Goal: Task Accomplishment & Management: Manage account settings

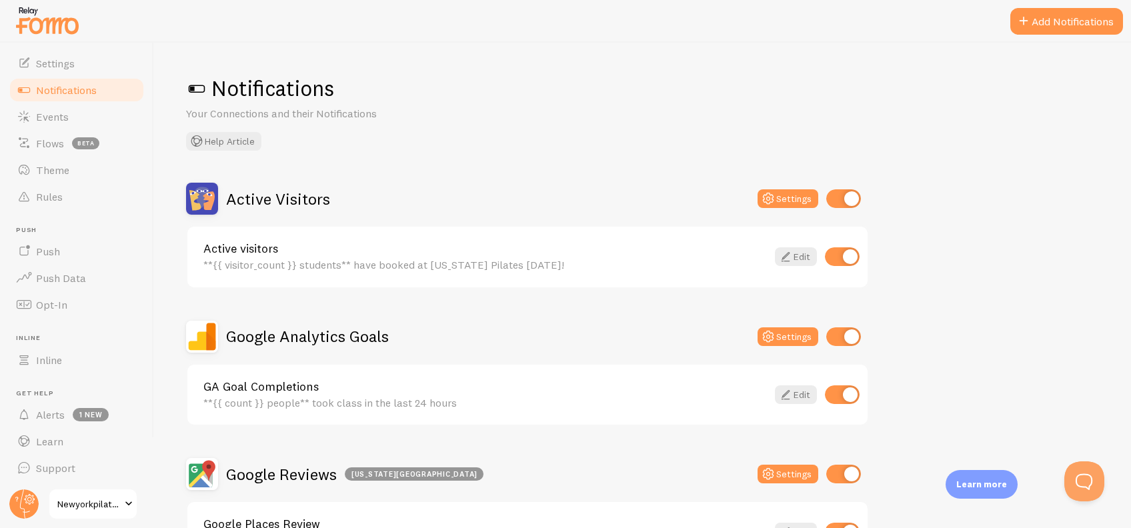
scroll to position [75, 0]
click at [53, 421] on link "Alerts 1 new" at bounding box center [76, 414] width 137 height 27
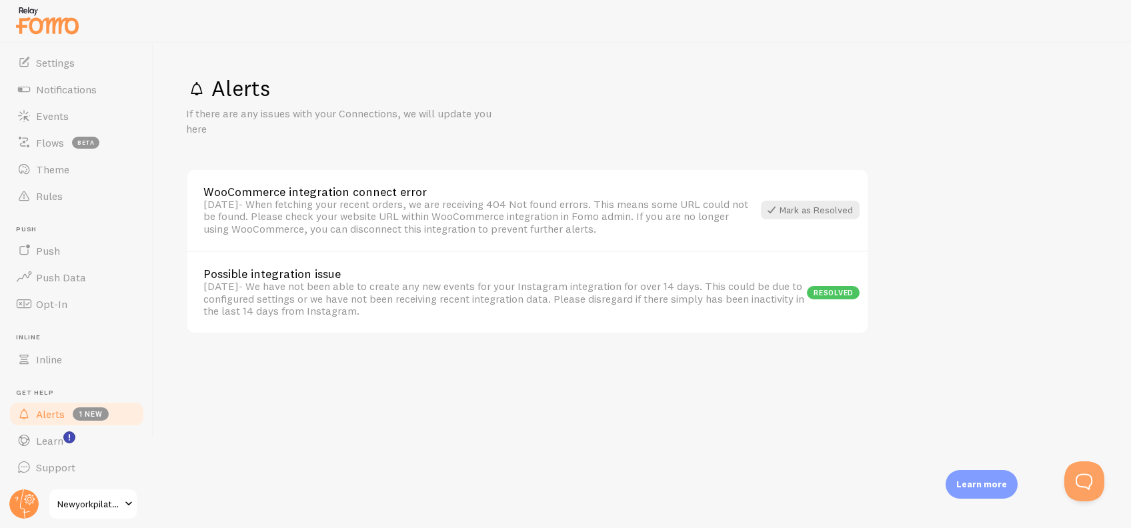
click at [328, 228] on div "[DATE] - When fetching your recent orders, we are receiving 404 Not found error…" at bounding box center [477, 216] width 549 height 37
click at [341, 193] on div "WooCommerce integration connect error" at bounding box center [477, 192] width 549 height 12
click at [1077, 471] on button "Open Beacon popover" at bounding box center [1081, 479] width 40 height 40
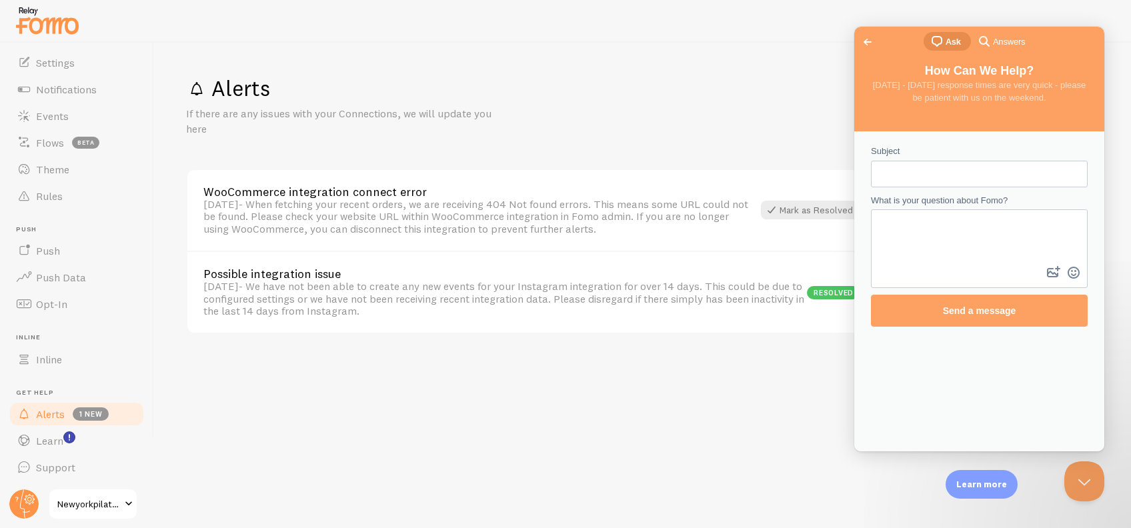
click at [869, 43] on span "Go back" at bounding box center [867, 42] width 16 height 16
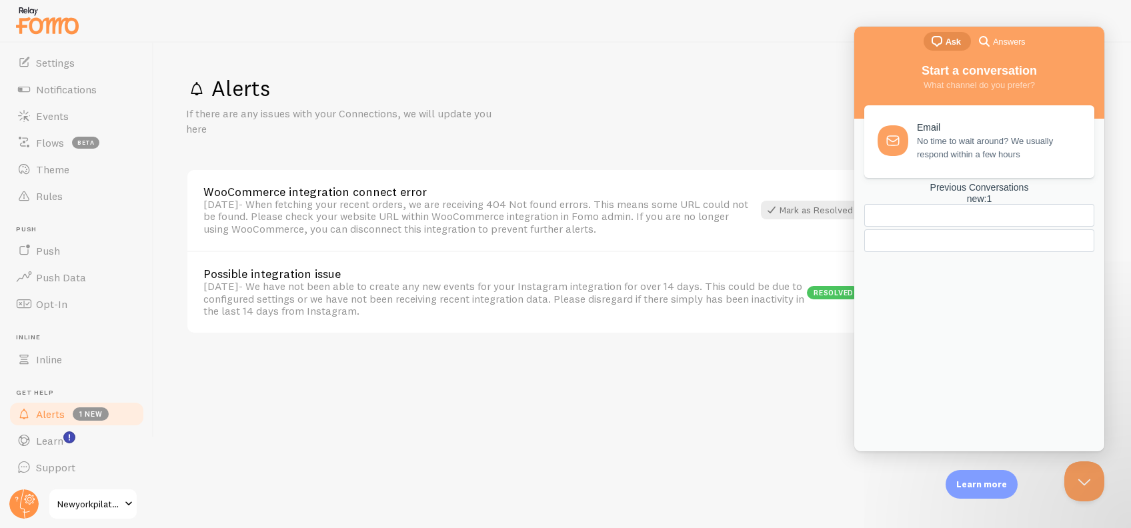
click at [1029, 205] on div "new : 1" at bounding box center [979, 198] width 230 height 11
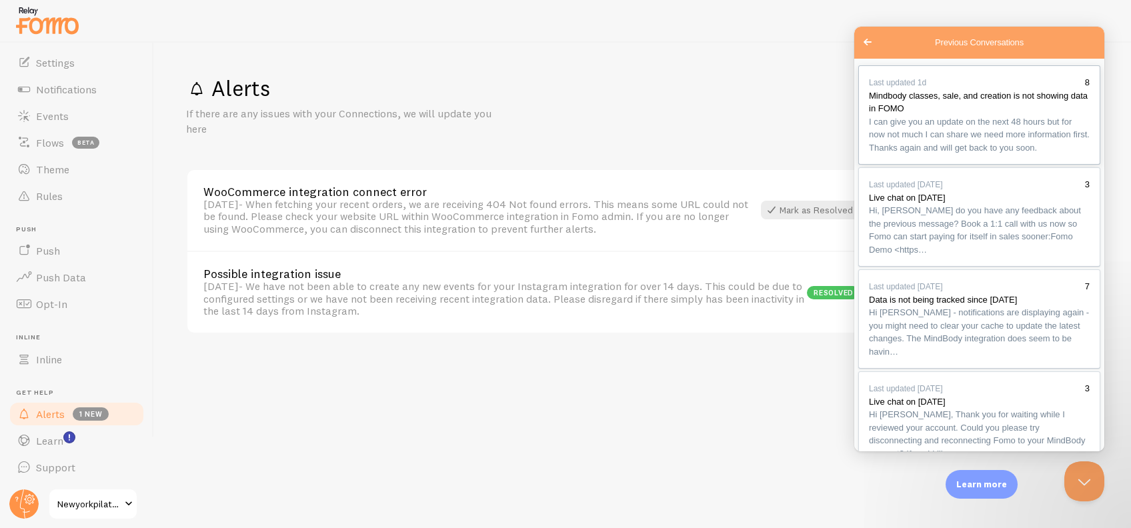
click at [933, 155] on span "I can give you an update on the next 48 hours but for now not much I can share …" at bounding box center [979, 134] width 221 height 39
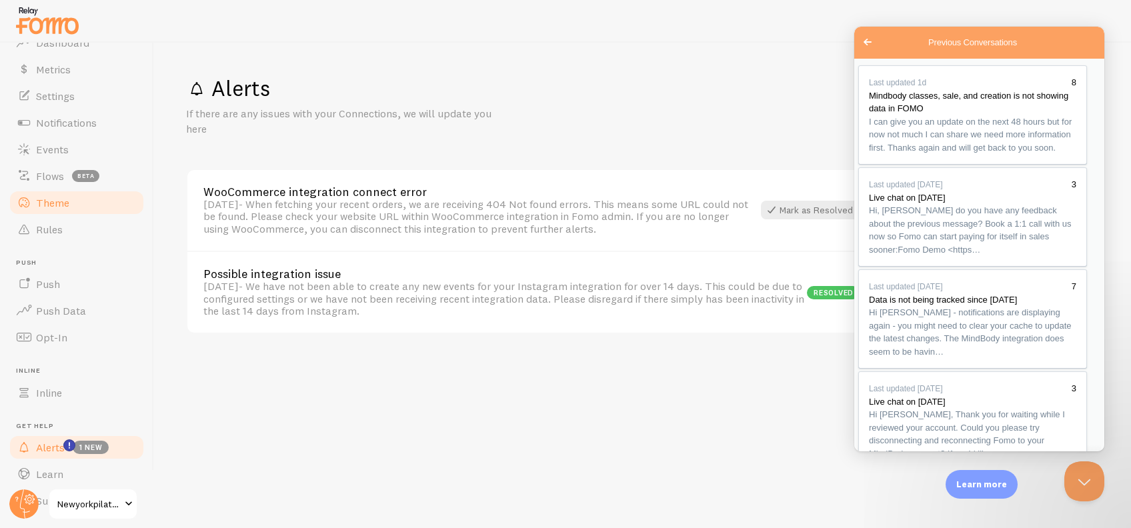
scroll to position [0, 0]
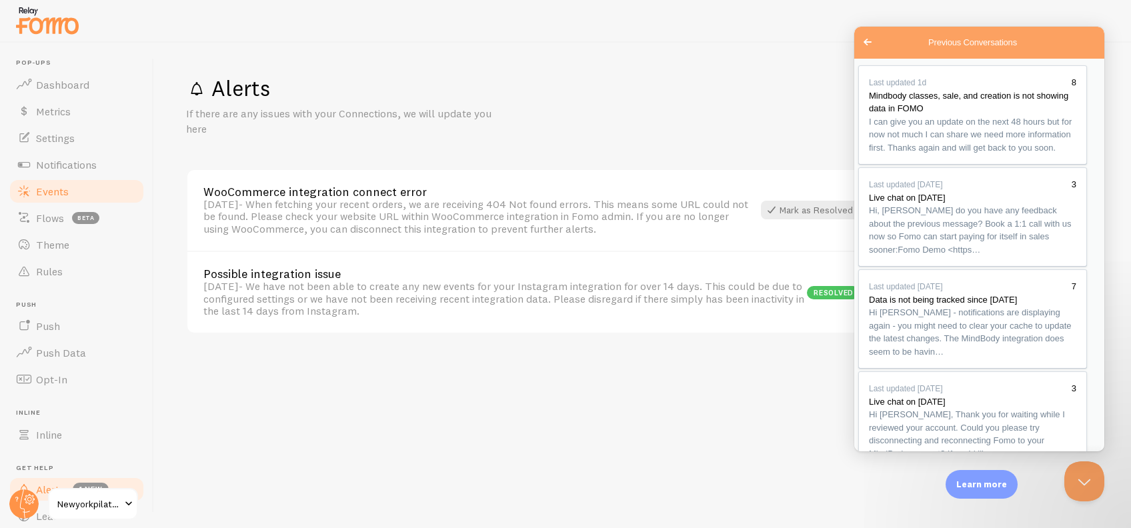
click at [86, 196] on link "Events" at bounding box center [76, 191] width 137 height 27
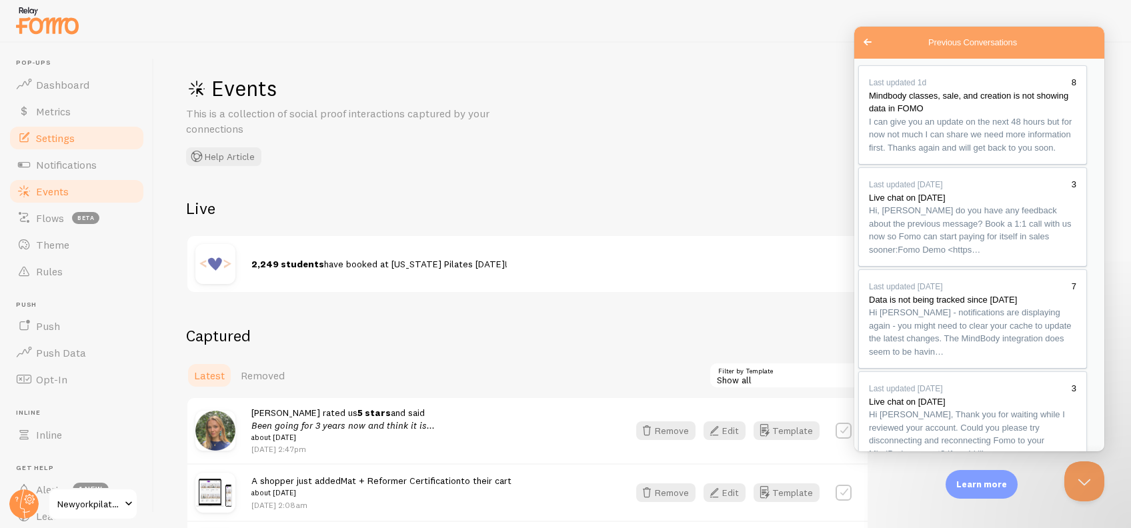
click at [92, 139] on link "Settings" at bounding box center [76, 138] width 137 height 27
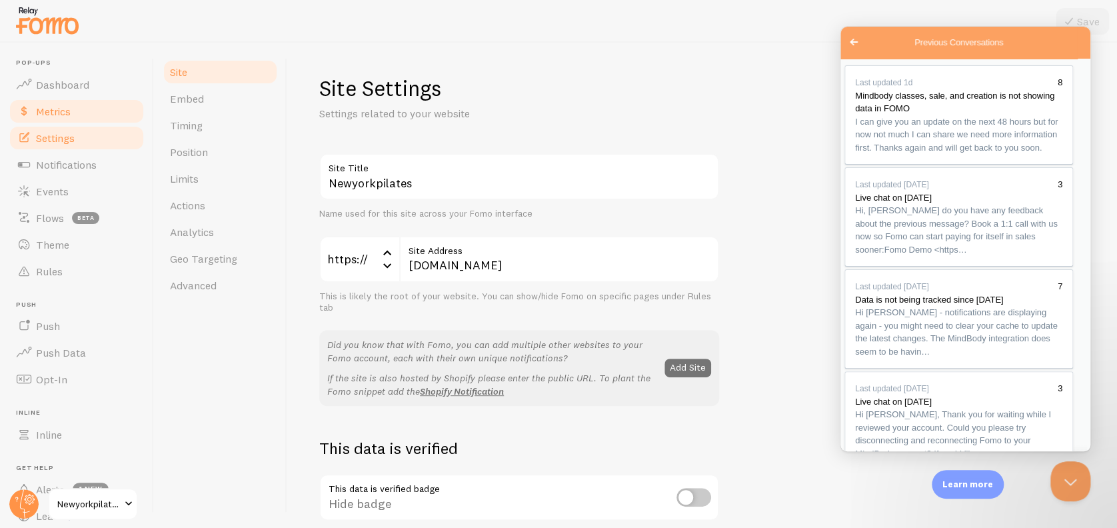
click at [69, 116] on span "Metrics" at bounding box center [53, 111] width 35 height 13
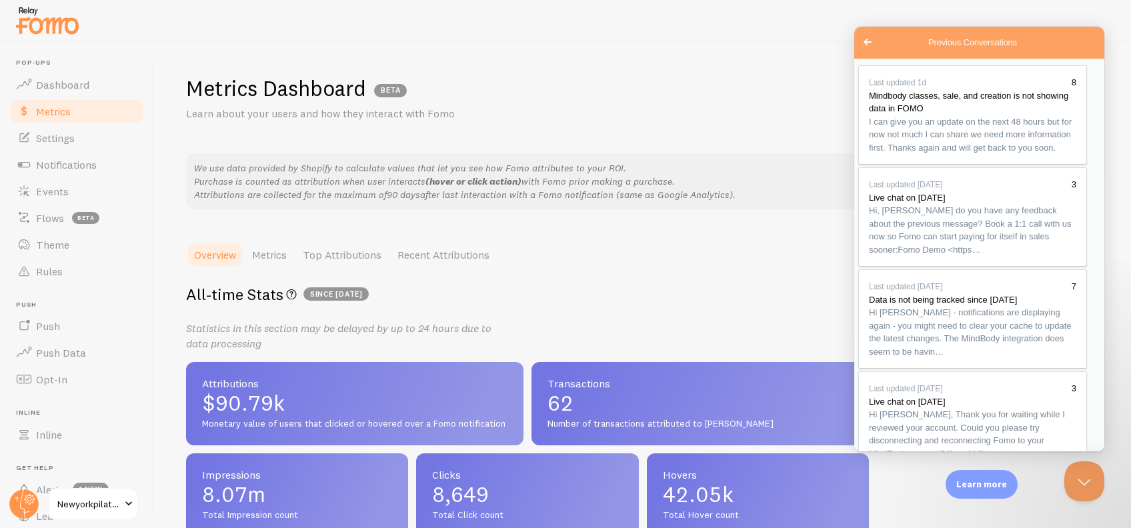
scroll to position [821, 0]
click at [1093, 474] on button "Close Beacon popover" at bounding box center [1081, 479] width 40 height 40
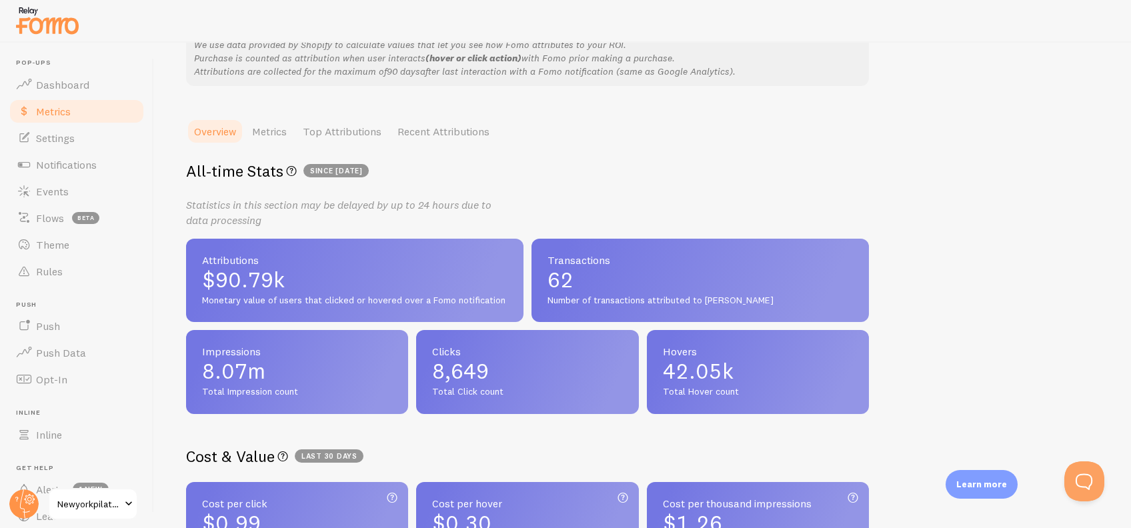
scroll to position [0, 0]
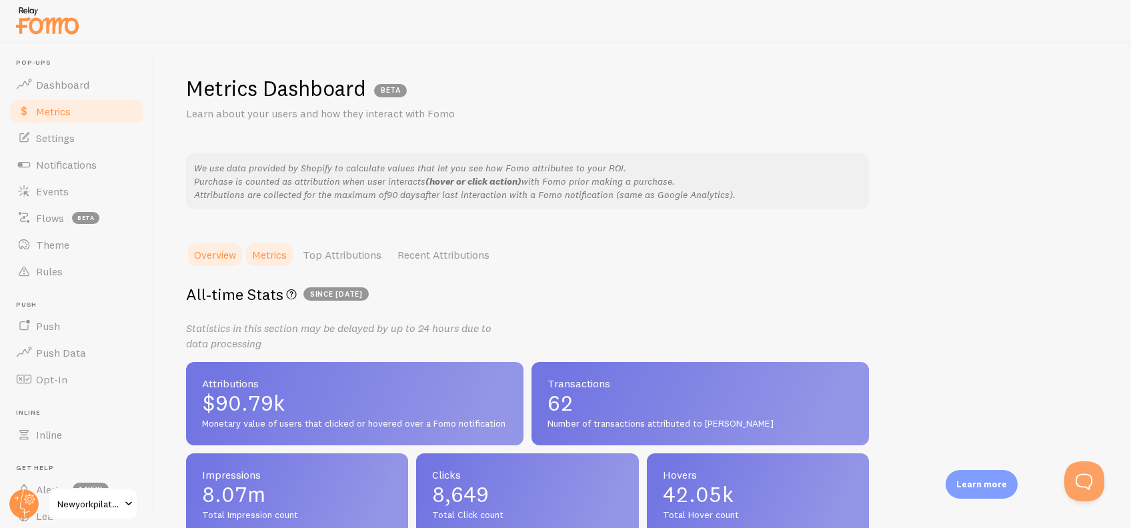
click at [285, 249] on link "Metrics" at bounding box center [269, 254] width 51 height 27
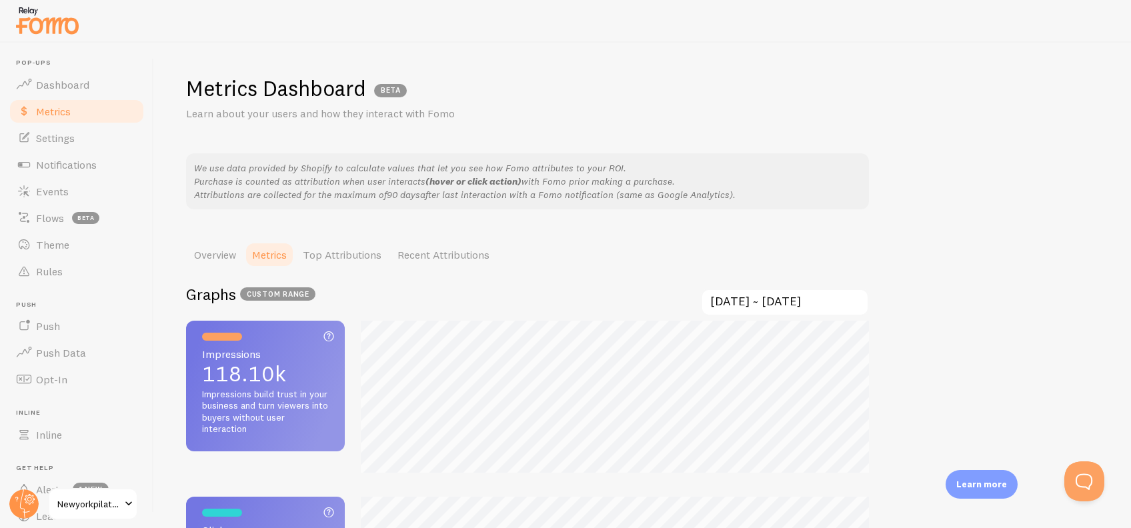
scroll to position [528, 1131]
click at [80, 142] on link "Settings" at bounding box center [76, 138] width 137 height 27
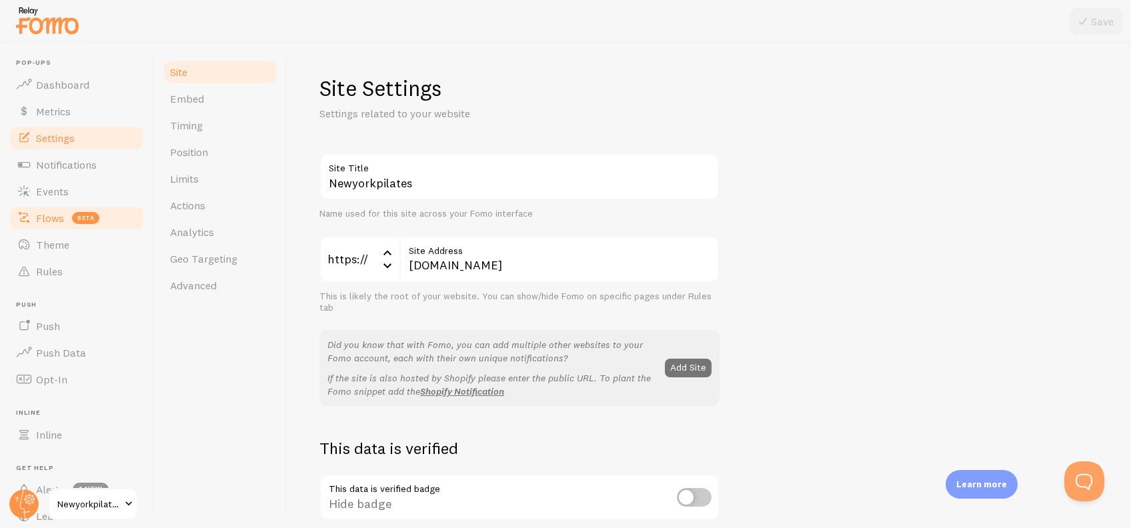
click at [71, 210] on link "Flows beta" at bounding box center [76, 218] width 137 height 27
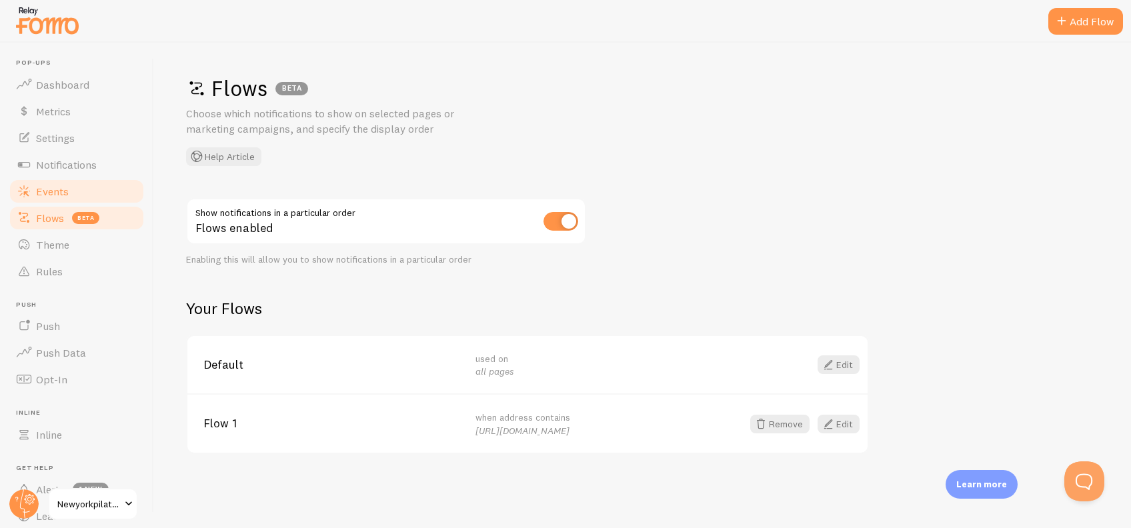
click at [74, 189] on link "Events" at bounding box center [76, 191] width 137 height 27
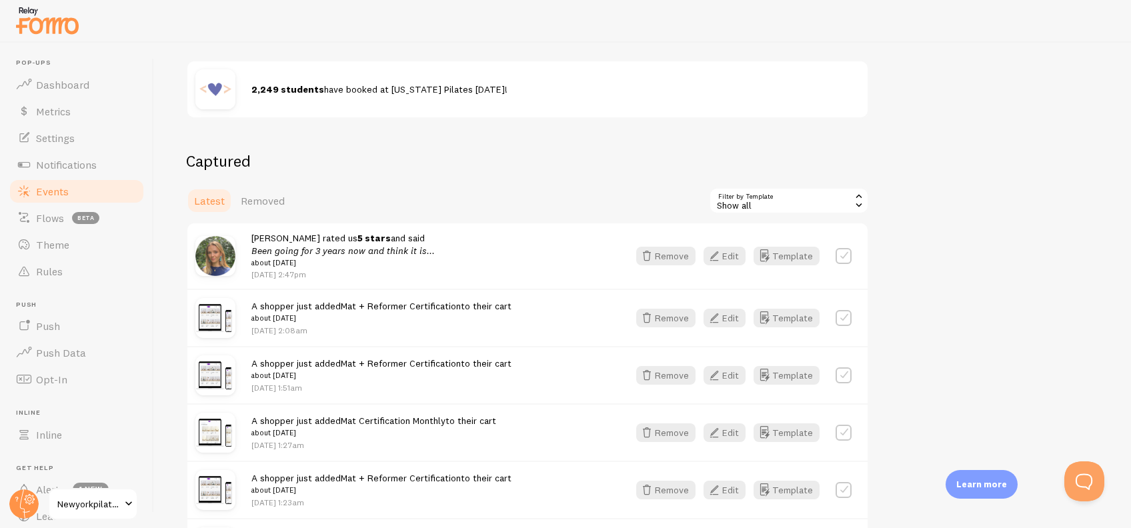
scroll to position [177, 0]
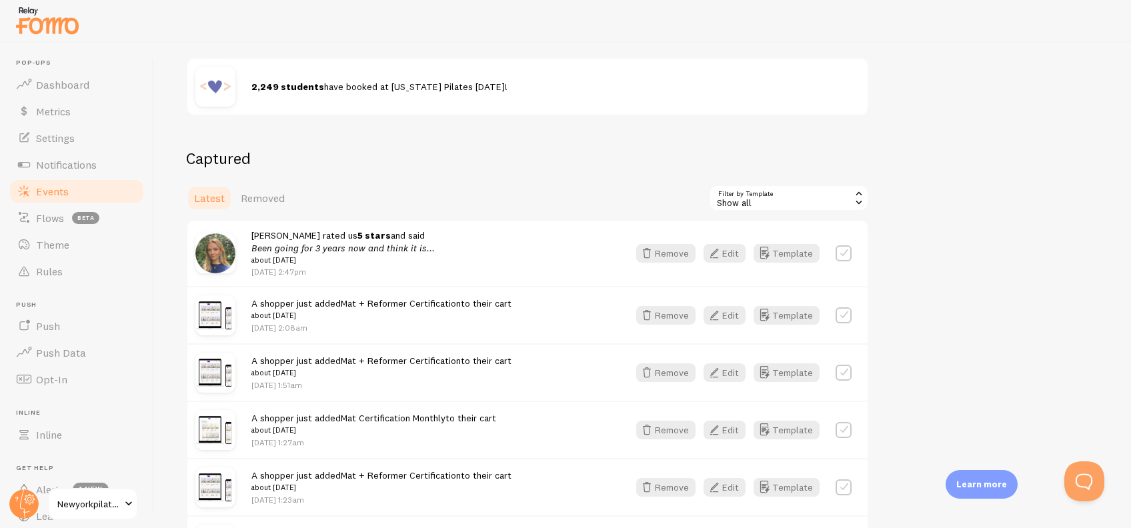
click at [782, 196] on div "Show all" at bounding box center [789, 198] width 160 height 27
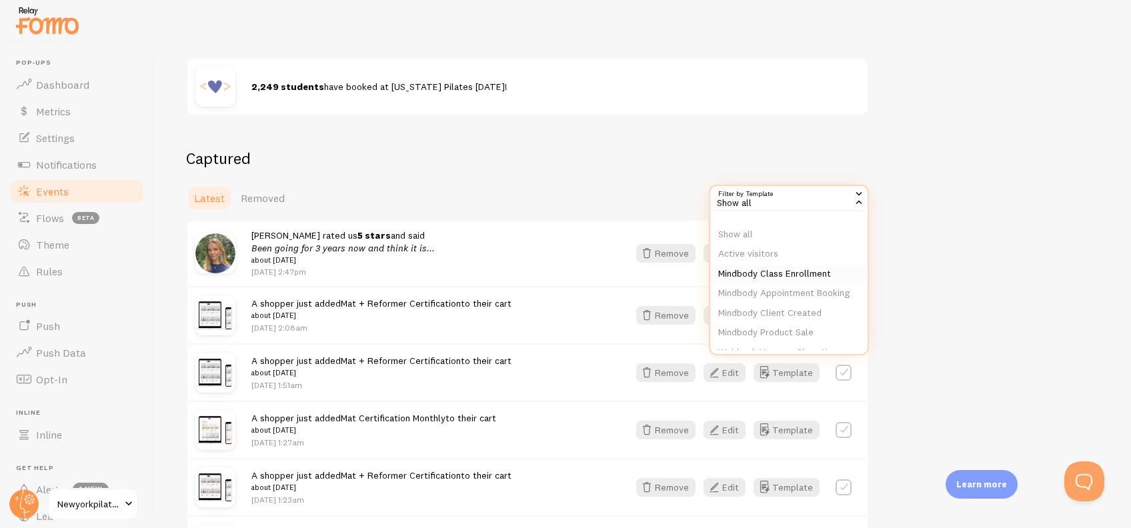
click at [749, 279] on li "Mindbody Class Enrollment" at bounding box center [788, 274] width 157 height 20
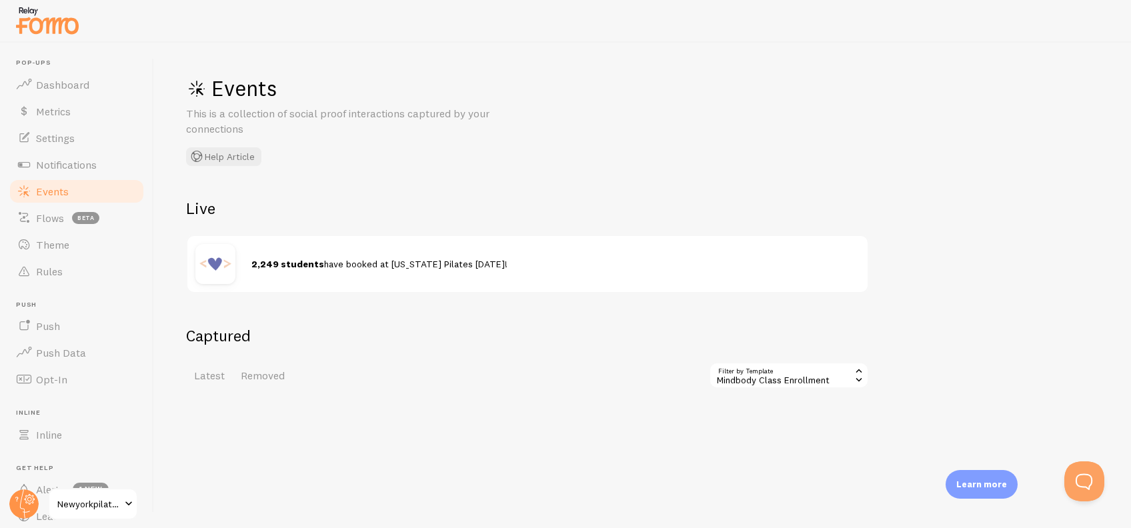
scroll to position [3, 0]
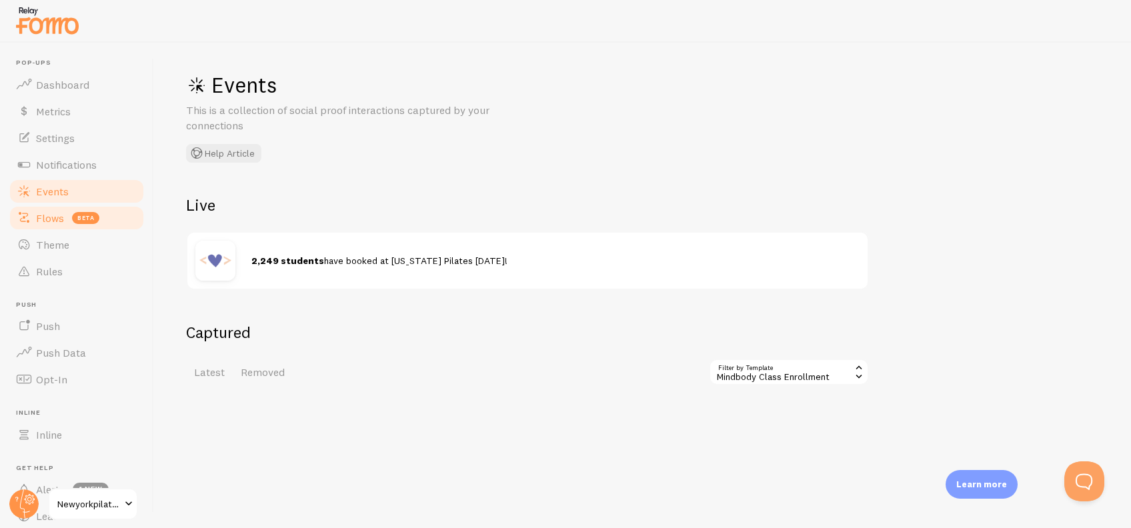
click at [56, 213] on span "Flows" at bounding box center [50, 217] width 28 height 13
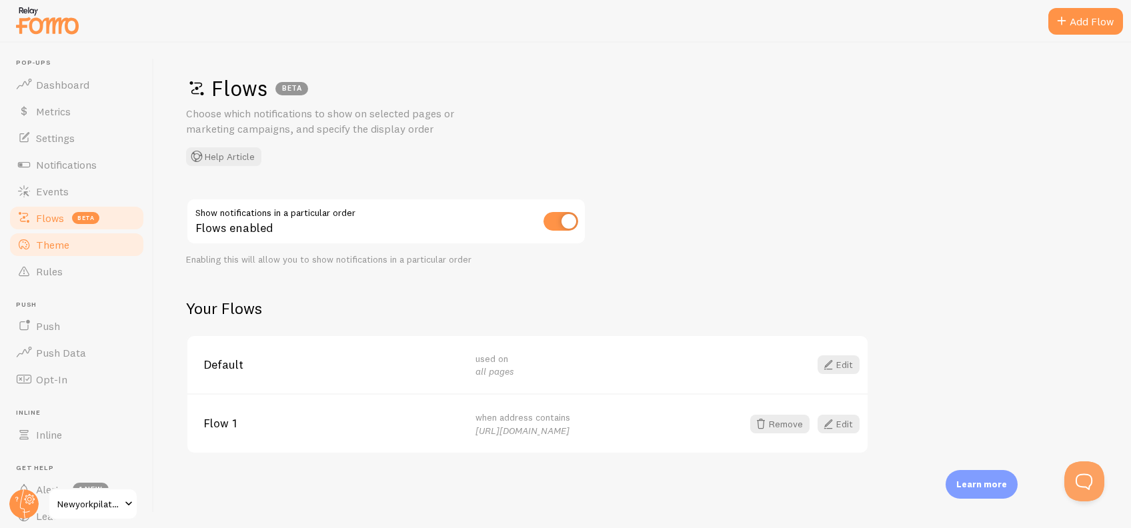
click at [63, 245] on span "Theme" at bounding box center [52, 244] width 33 height 13
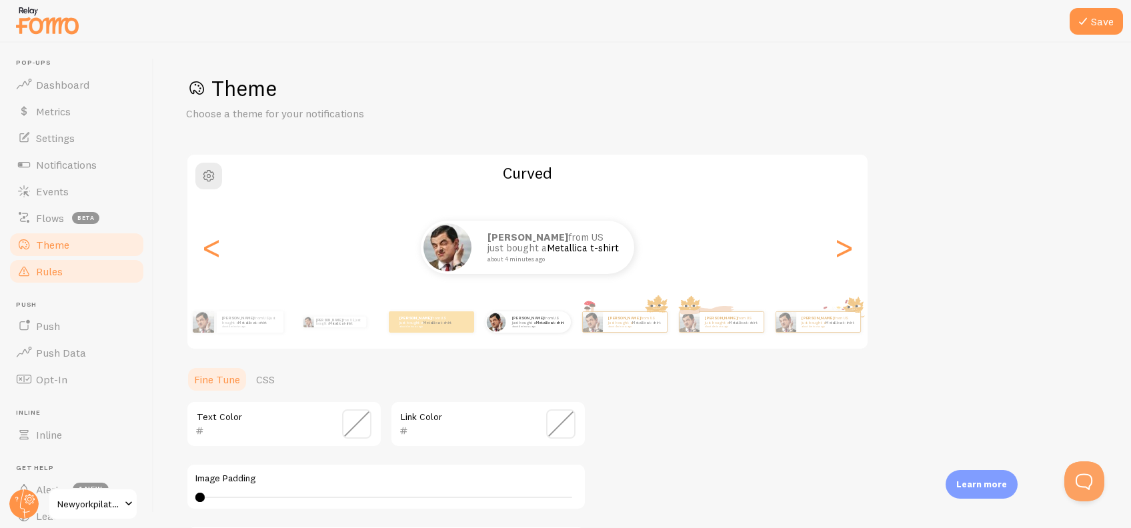
click at [60, 271] on span "Rules" at bounding box center [49, 271] width 27 height 13
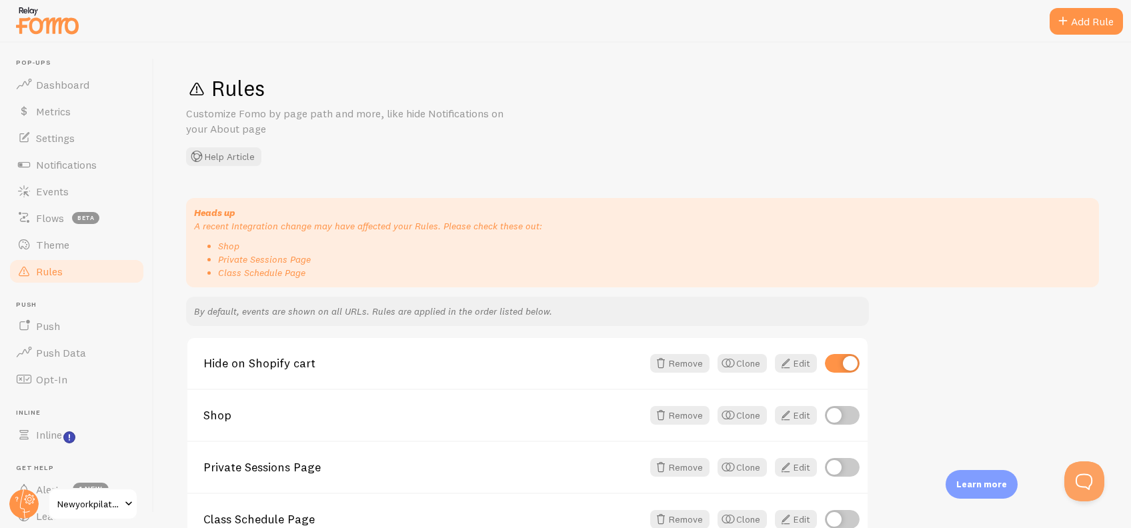
scroll to position [75, 0]
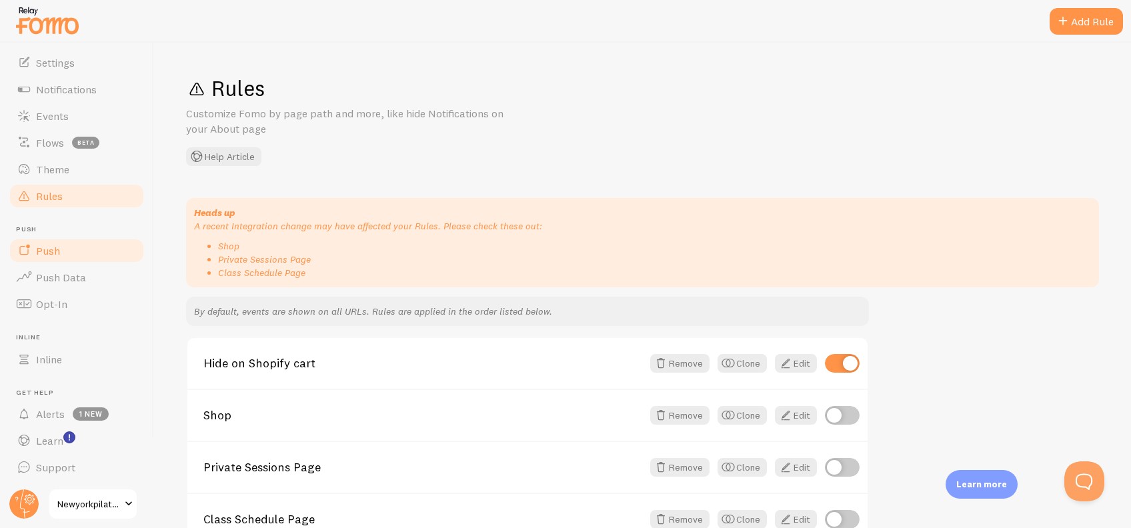
click at [61, 248] on link "Push" at bounding box center [76, 250] width 137 height 27
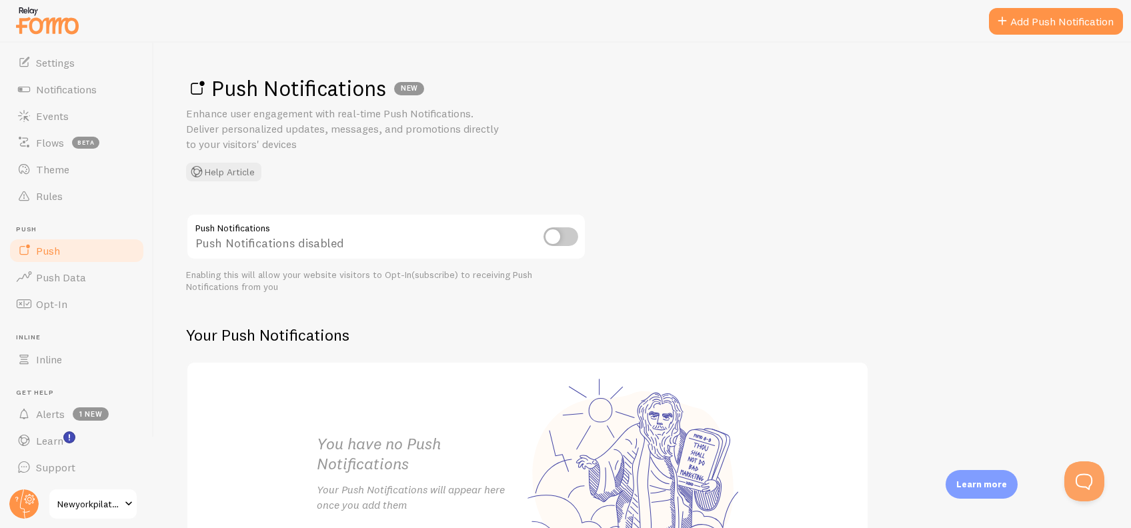
click at [69, 501] on span "Newyorkpilates" at bounding box center [88, 504] width 63 height 16
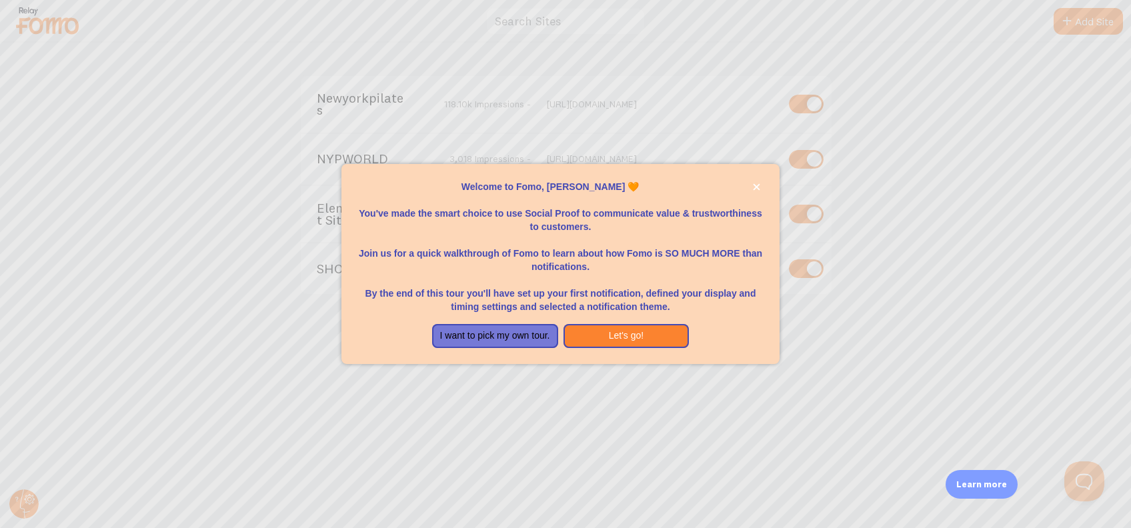
click at [254, 156] on div at bounding box center [565, 264] width 1131 height 528
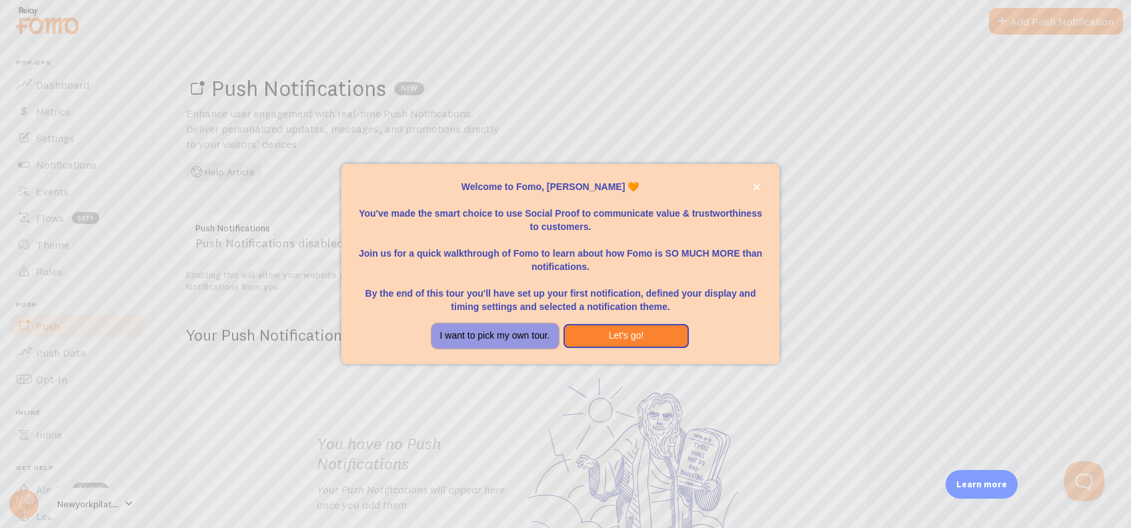
click at [533, 341] on button "I want to pick my own tour." at bounding box center [495, 336] width 126 height 24
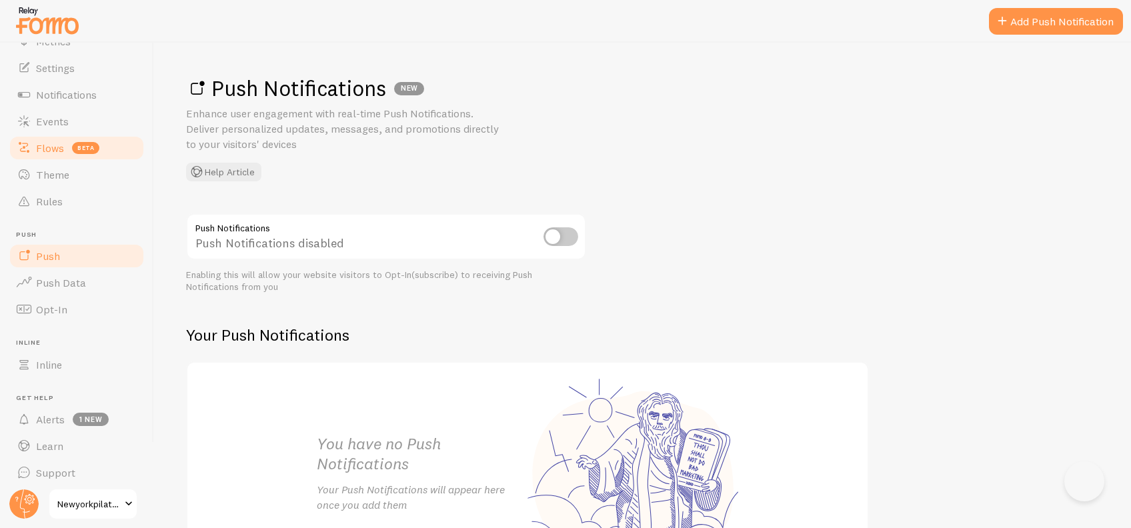
click at [57, 150] on link "Flows beta" at bounding box center [76, 148] width 137 height 27
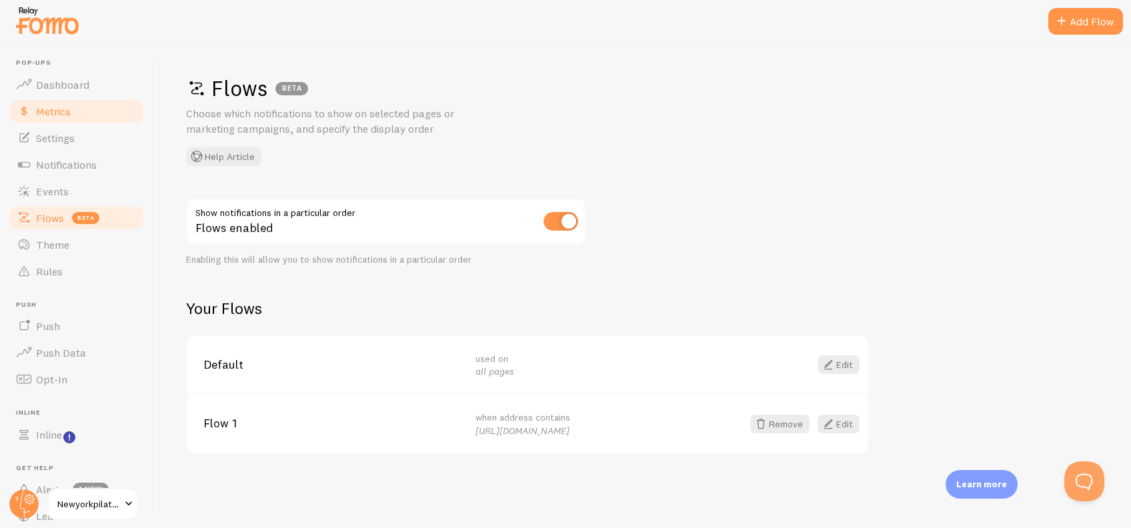
click at [59, 115] on span "Metrics" at bounding box center [53, 111] width 35 height 13
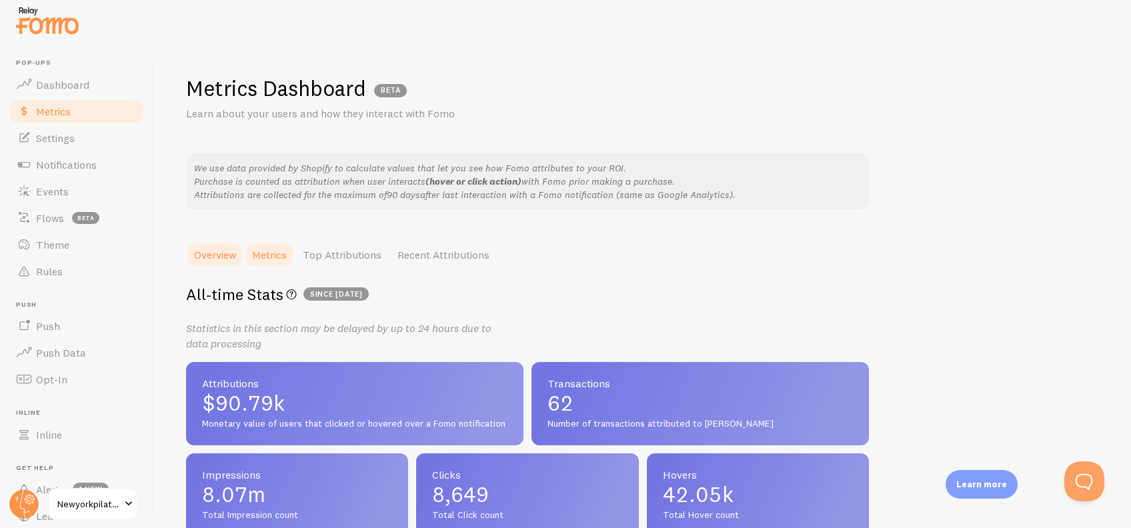
click at [273, 261] on link "Metrics" at bounding box center [269, 254] width 51 height 27
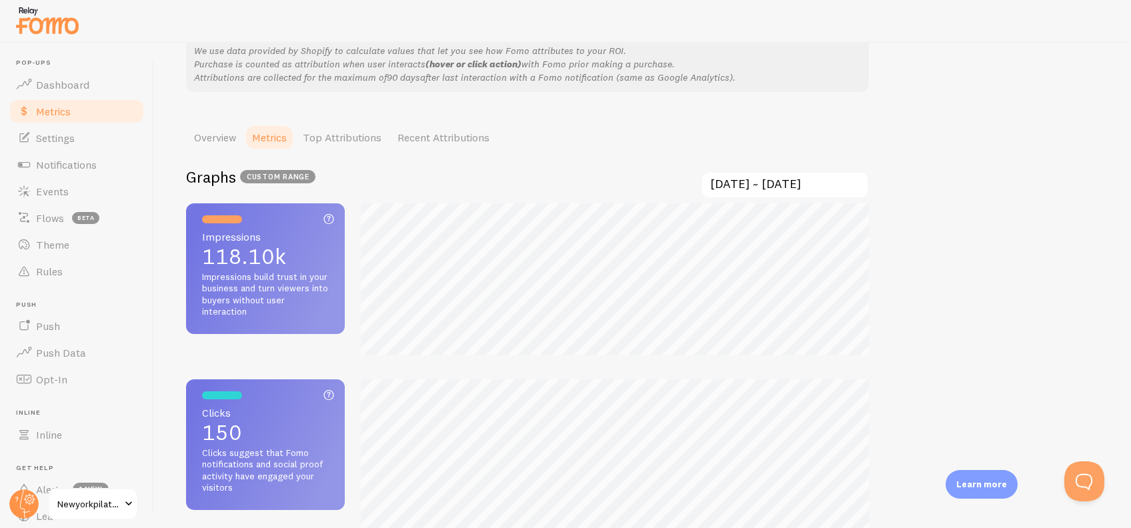
scroll to position [422, 0]
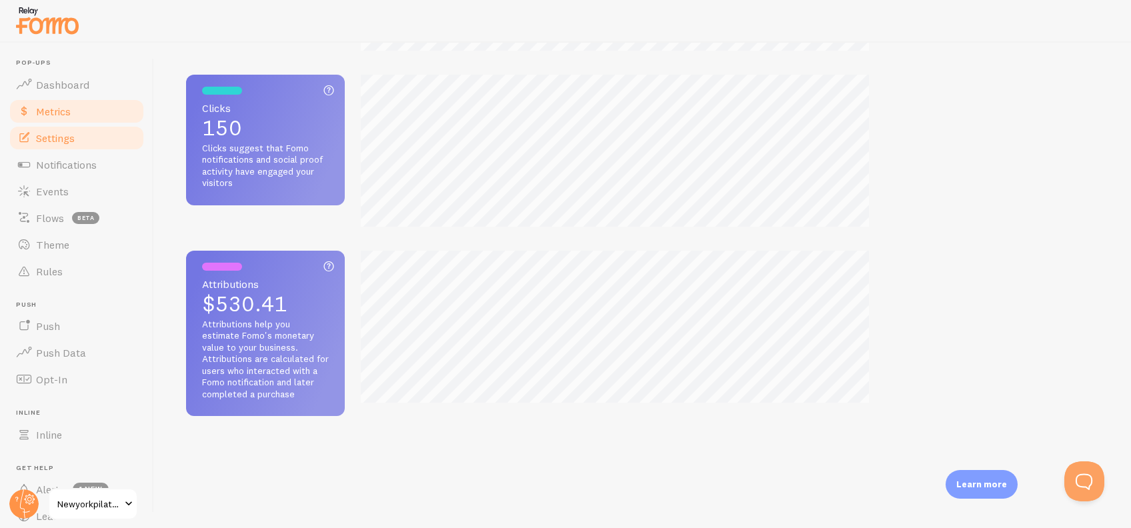
click at [64, 143] on span "Settings" at bounding box center [55, 137] width 39 height 13
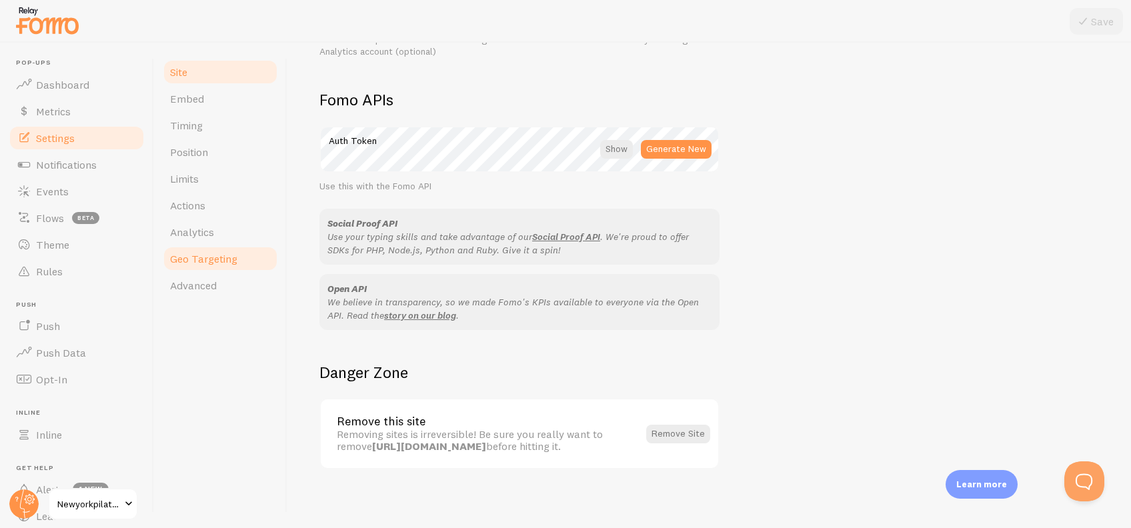
scroll to position [730, 0]
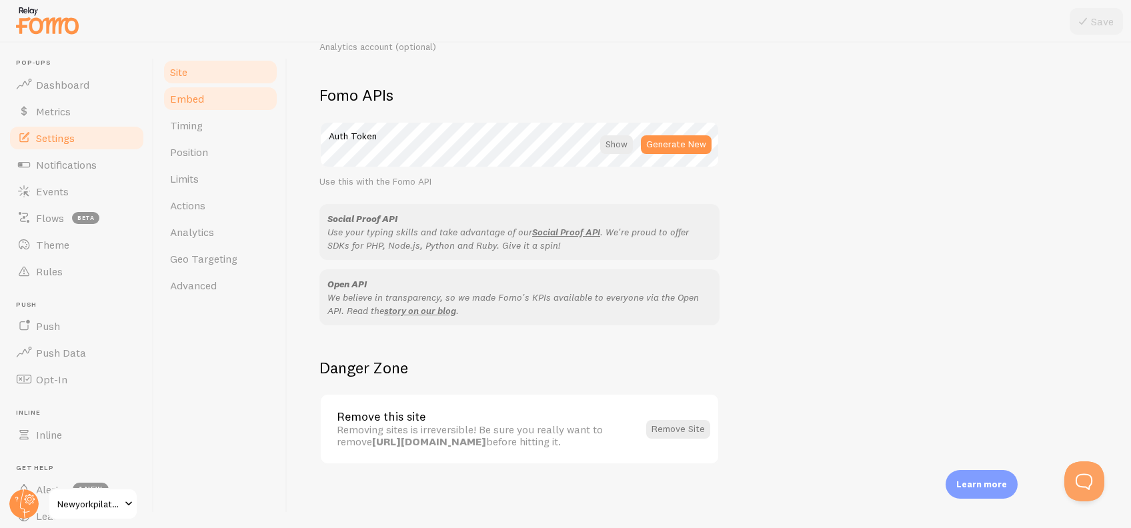
click at [225, 99] on link "Embed" at bounding box center [220, 98] width 117 height 27
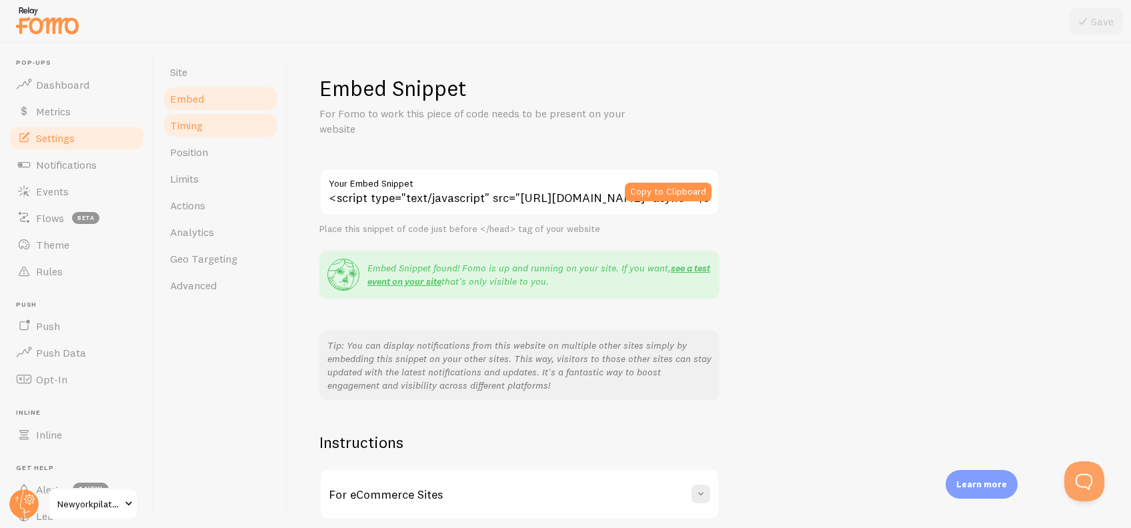
click at [213, 130] on link "Timing" at bounding box center [220, 125] width 117 height 27
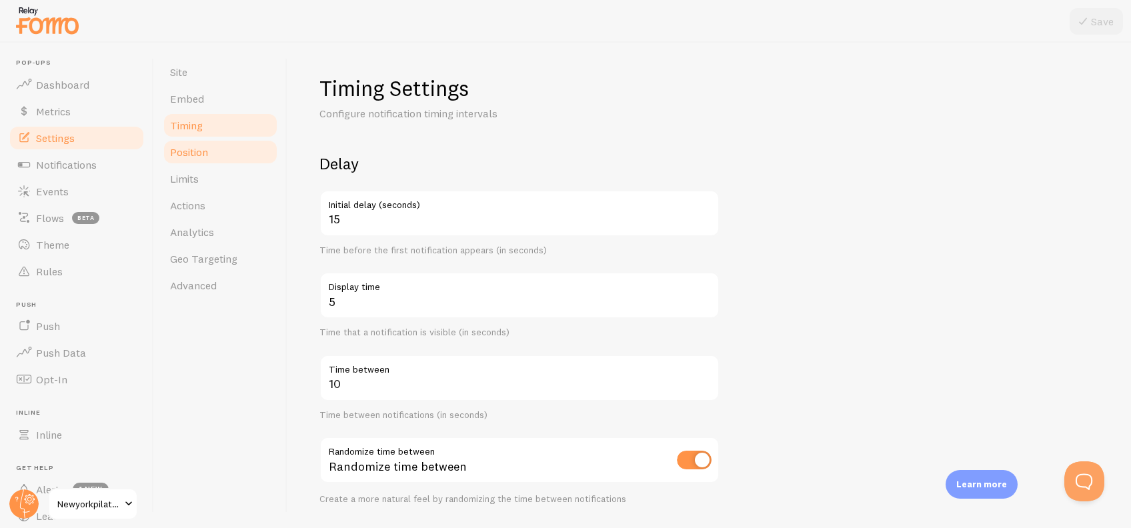
click at [209, 149] on link "Position" at bounding box center [220, 152] width 117 height 27
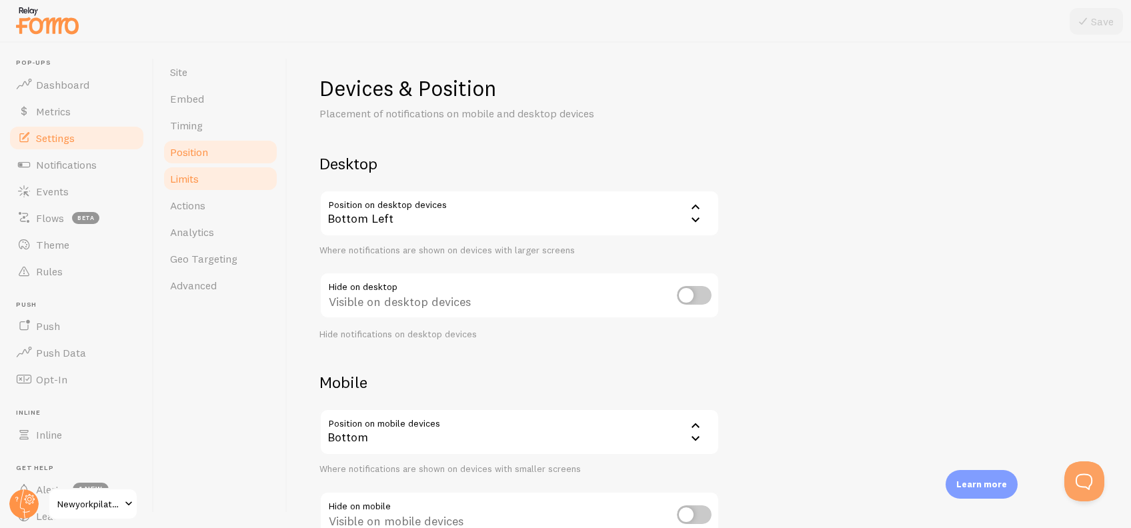
click at [210, 183] on link "Limits" at bounding box center [220, 178] width 117 height 27
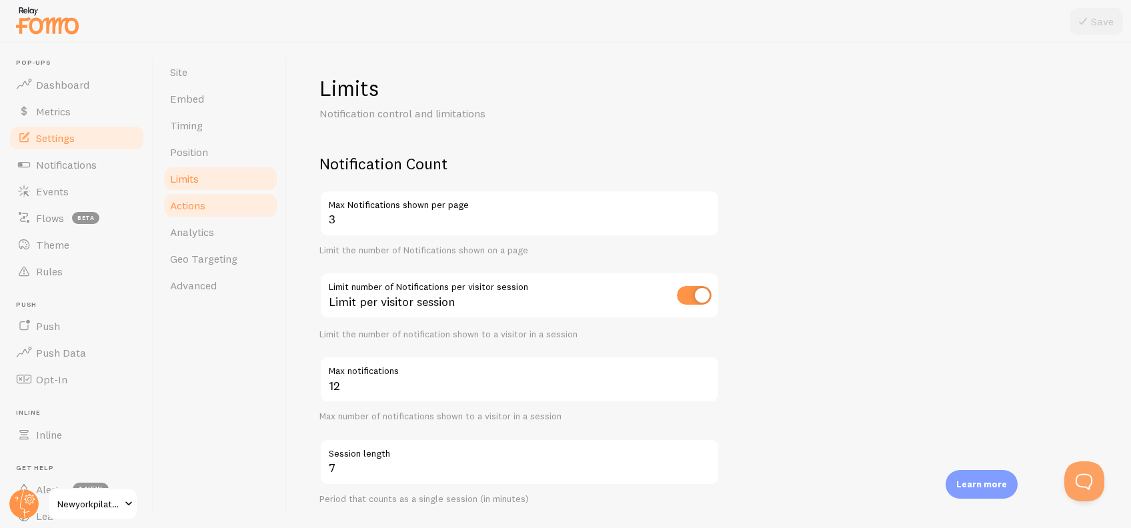
click at [212, 197] on link "Actions" at bounding box center [220, 205] width 117 height 27
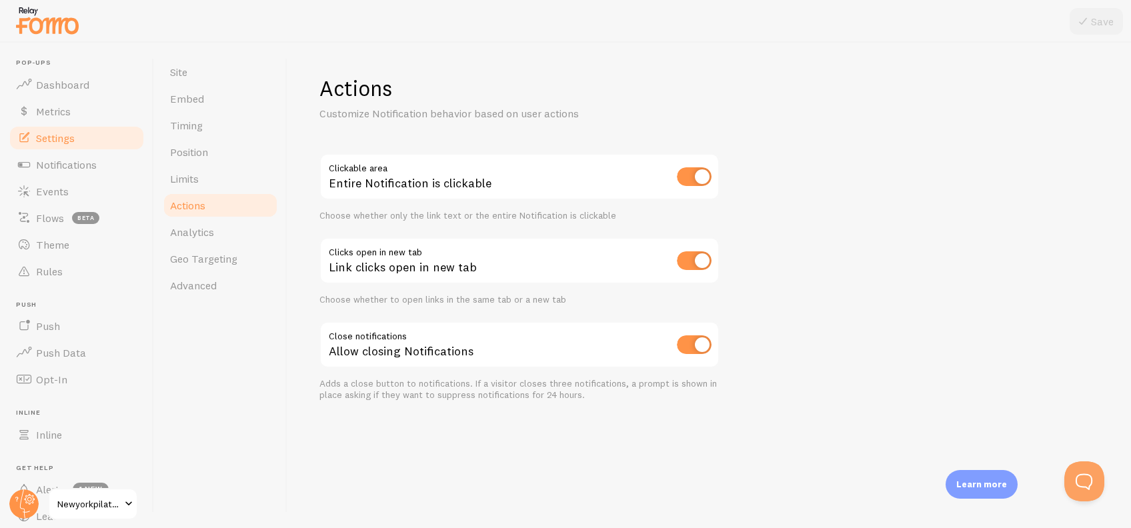
click at [212, 211] on link "Actions" at bounding box center [220, 205] width 117 height 27
click at [219, 227] on link "Analytics" at bounding box center [220, 232] width 117 height 27
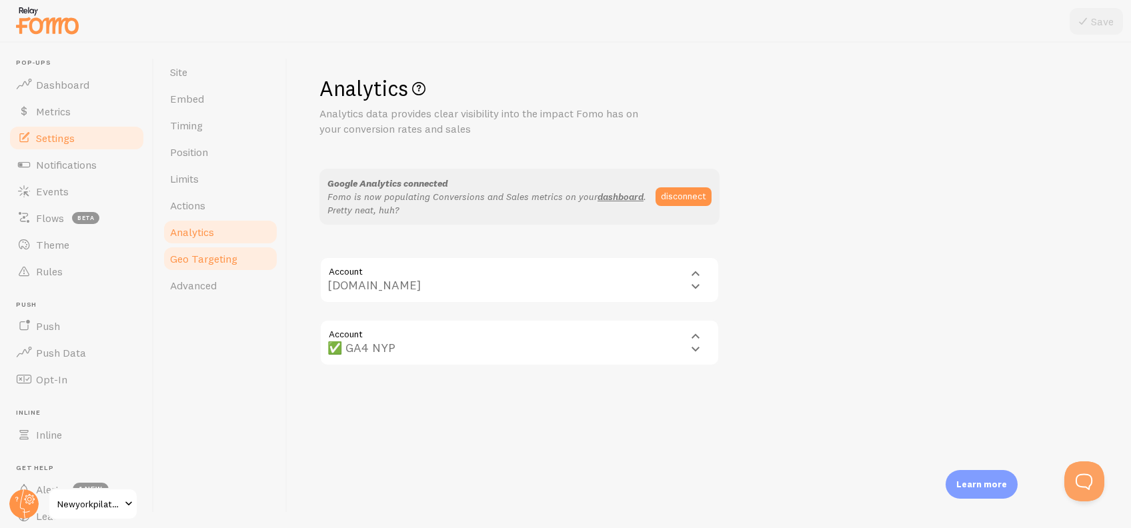
click at [217, 247] on link "Geo Targeting" at bounding box center [220, 258] width 117 height 27
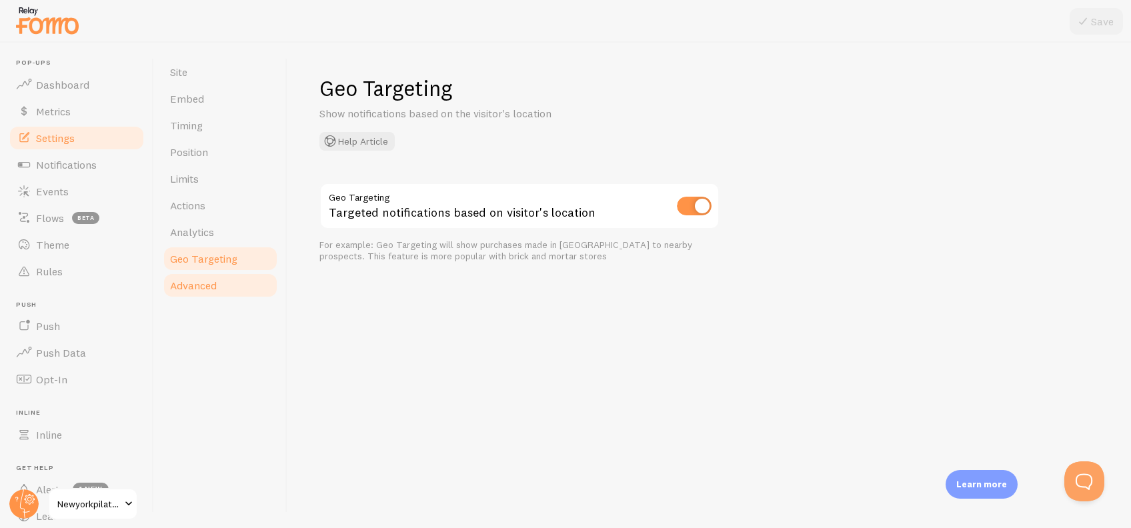
click at [216, 273] on link "Advanced" at bounding box center [220, 285] width 117 height 27
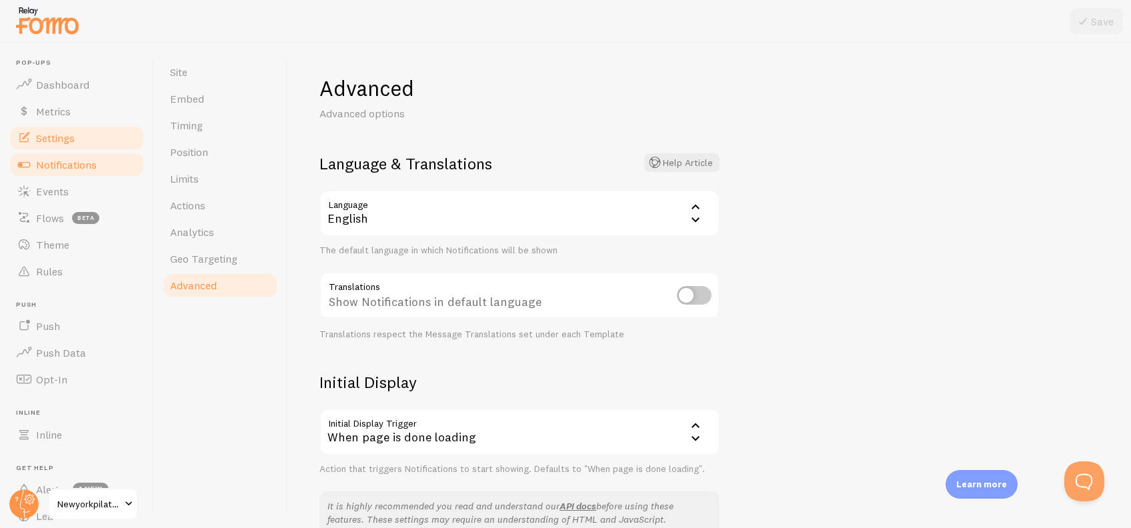
click at [89, 166] on span "Notifications" at bounding box center [66, 164] width 61 height 13
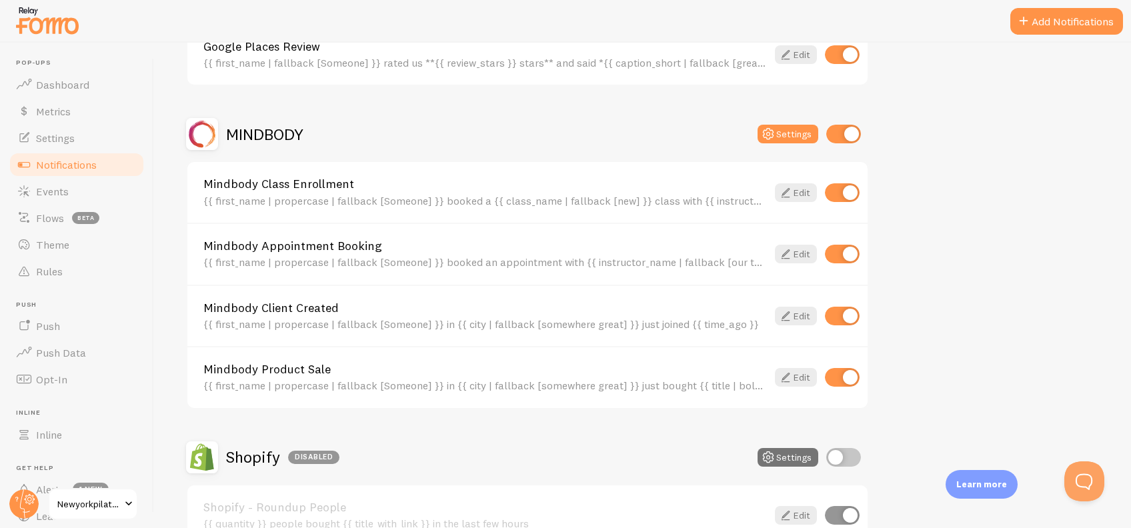
scroll to position [889, 0]
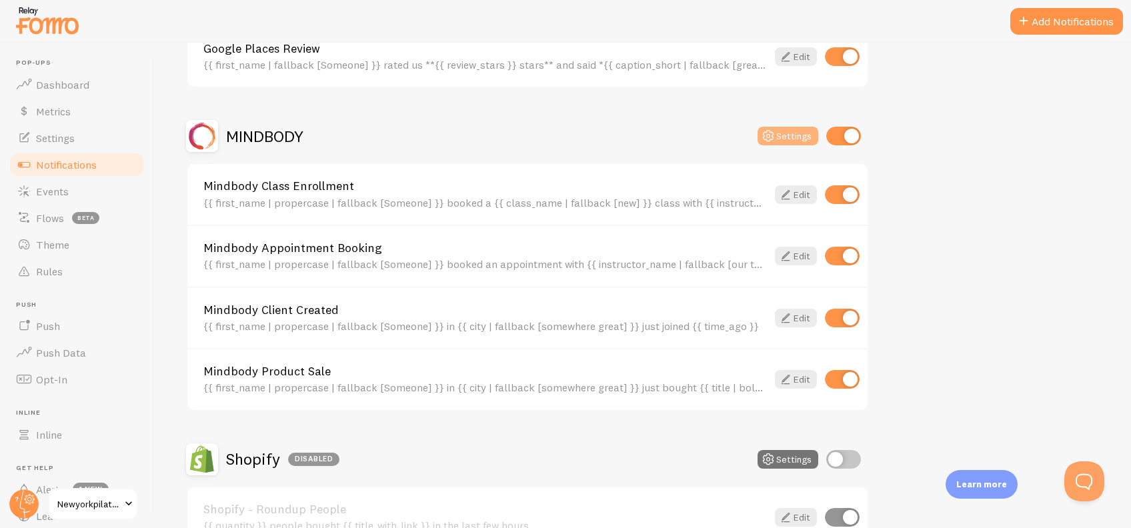
click at [788, 129] on button "Settings" at bounding box center [787, 136] width 61 height 19
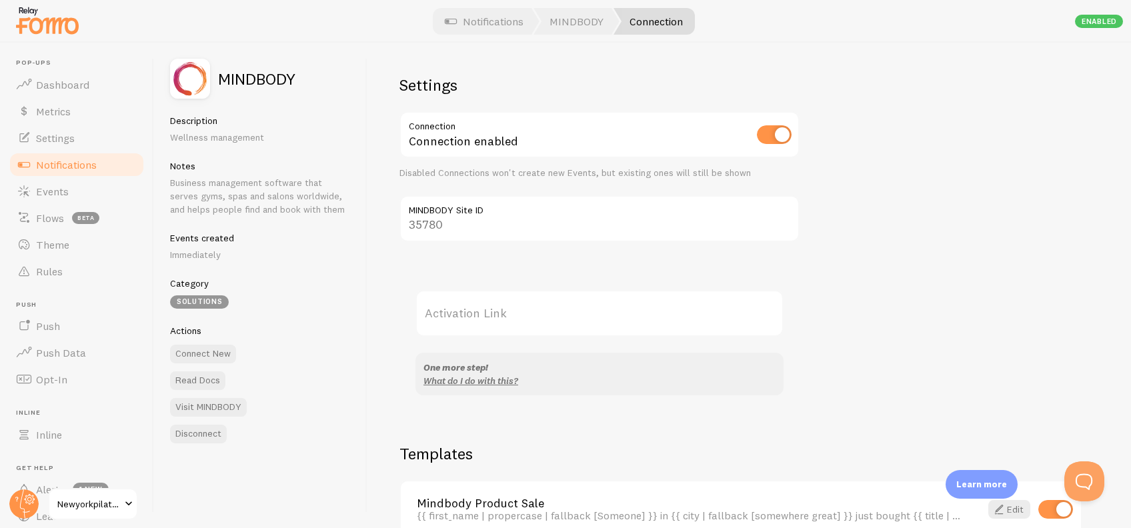
click at [485, 297] on label "Activation Link" at bounding box center [599, 313] width 368 height 47
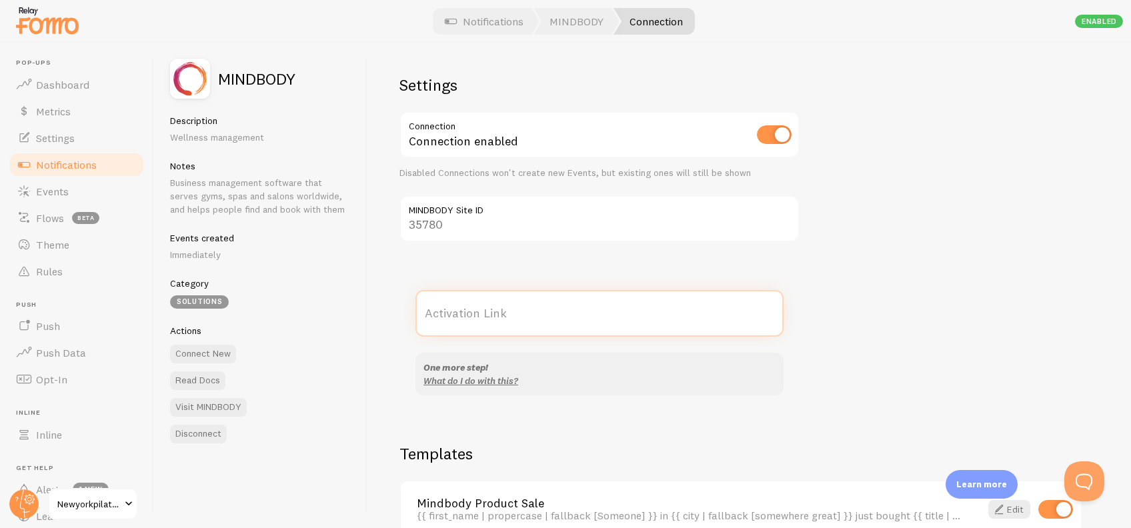
click at [485, 297] on input "Activation Link" at bounding box center [599, 313] width 368 height 47
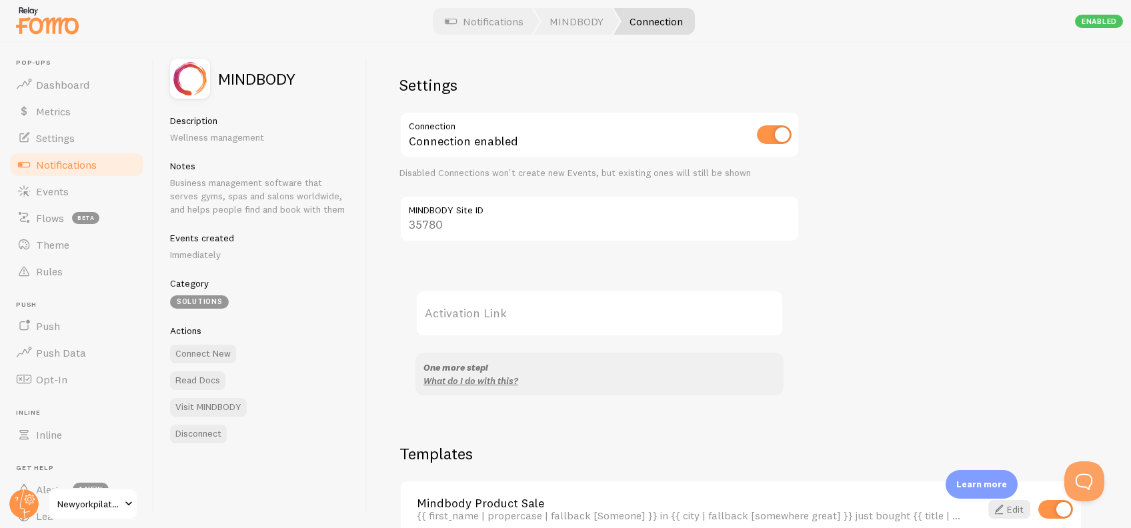
click at [481, 320] on label "Activation Link" at bounding box center [599, 313] width 368 height 47
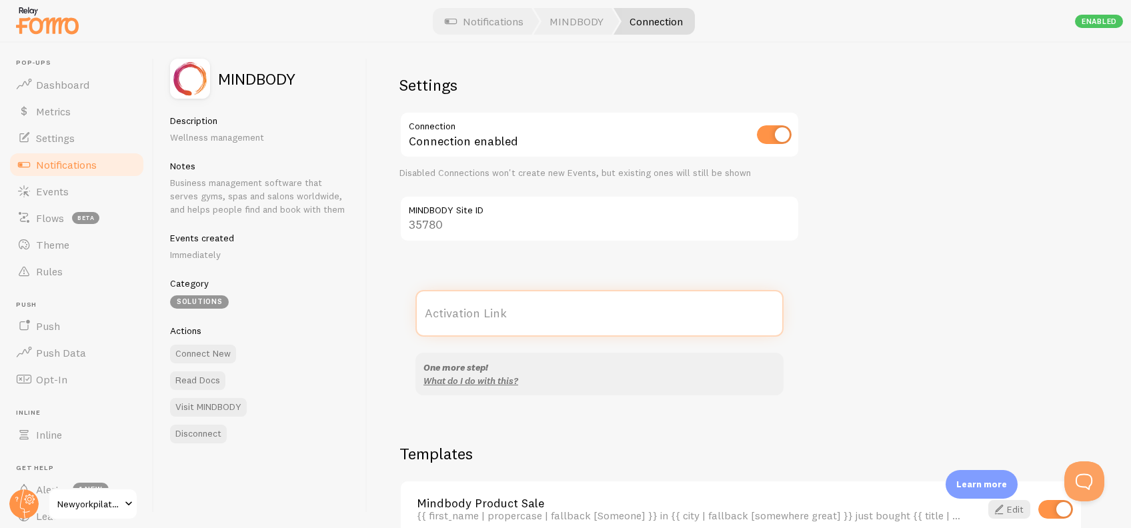
click at [481, 320] on input "Activation Link" at bounding box center [599, 313] width 368 height 47
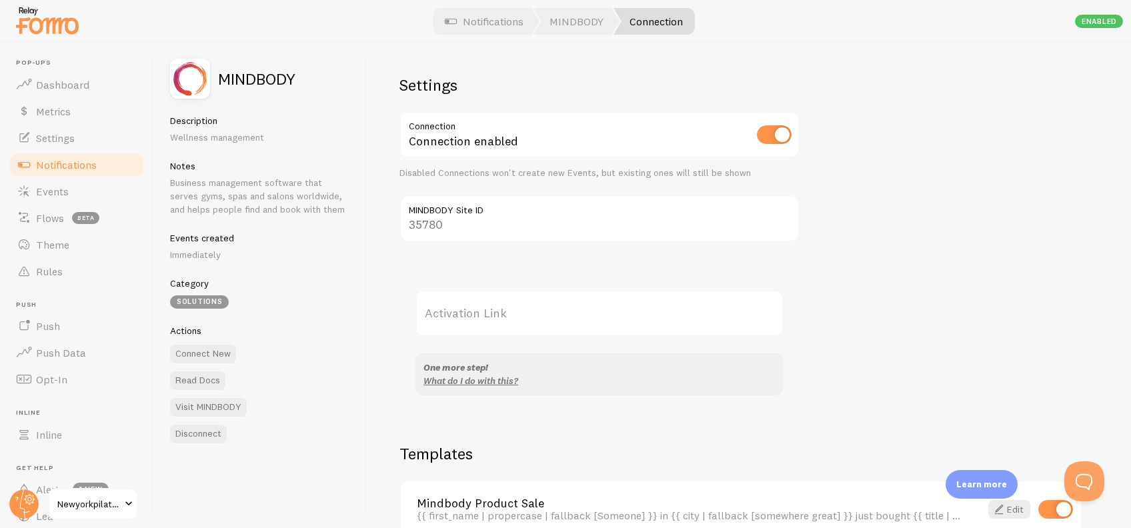
click at [460, 311] on label "Activation Link" at bounding box center [599, 313] width 368 height 47
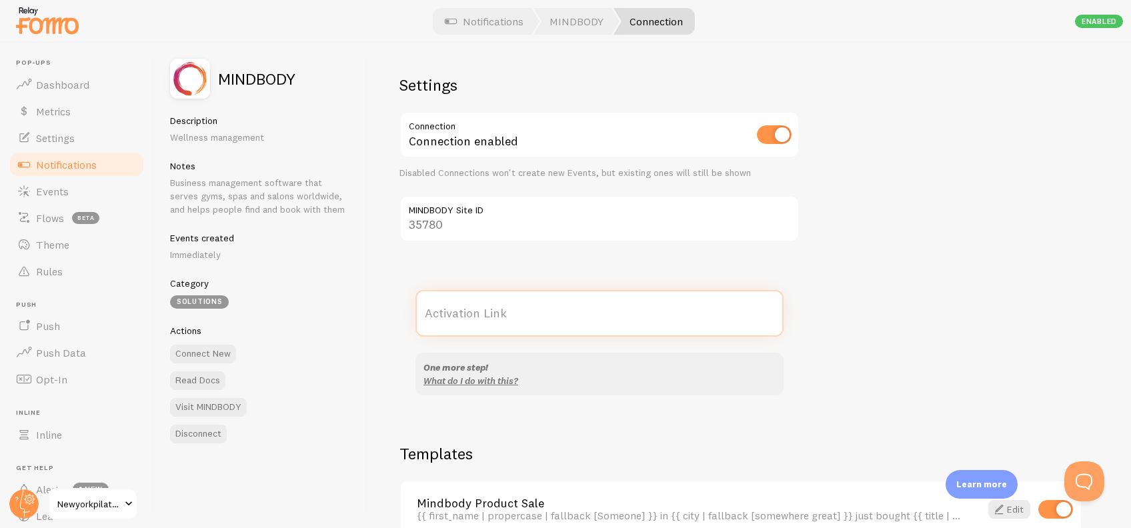
click at [460, 311] on input "Activation Link" at bounding box center [599, 313] width 368 height 47
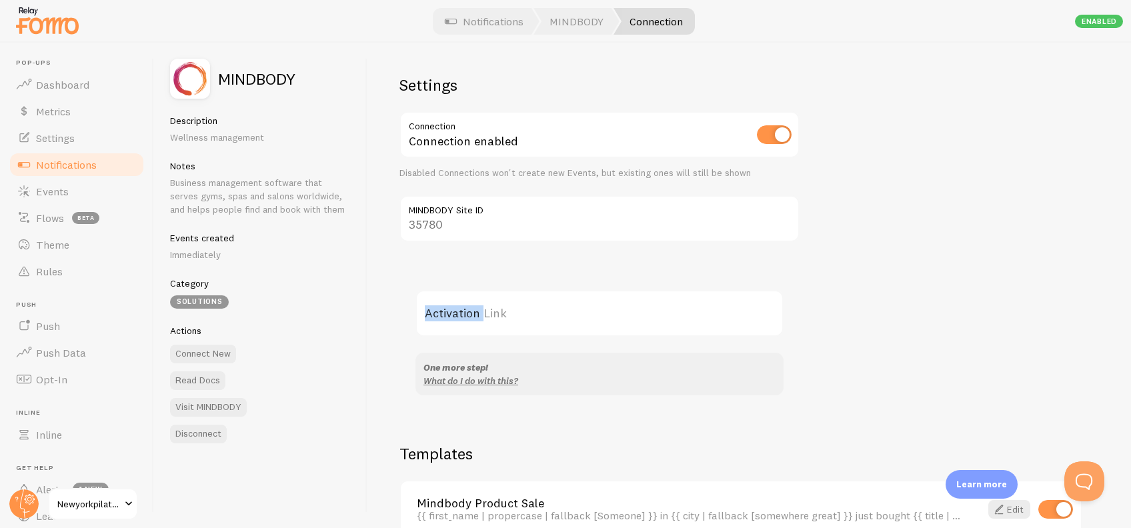
click at [460, 311] on label "Activation Link" at bounding box center [599, 313] width 368 height 47
click at [460, 311] on input "Activation Link" at bounding box center [599, 313] width 368 height 47
click at [460, 311] on label "Activation Link" at bounding box center [599, 313] width 368 height 47
click at [460, 311] on input "Activation Link" at bounding box center [599, 313] width 368 height 47
drag, startPoint x: 460, startPoint y: 311, endPoint x: 453, endPoint y: 315, distance: 8.4
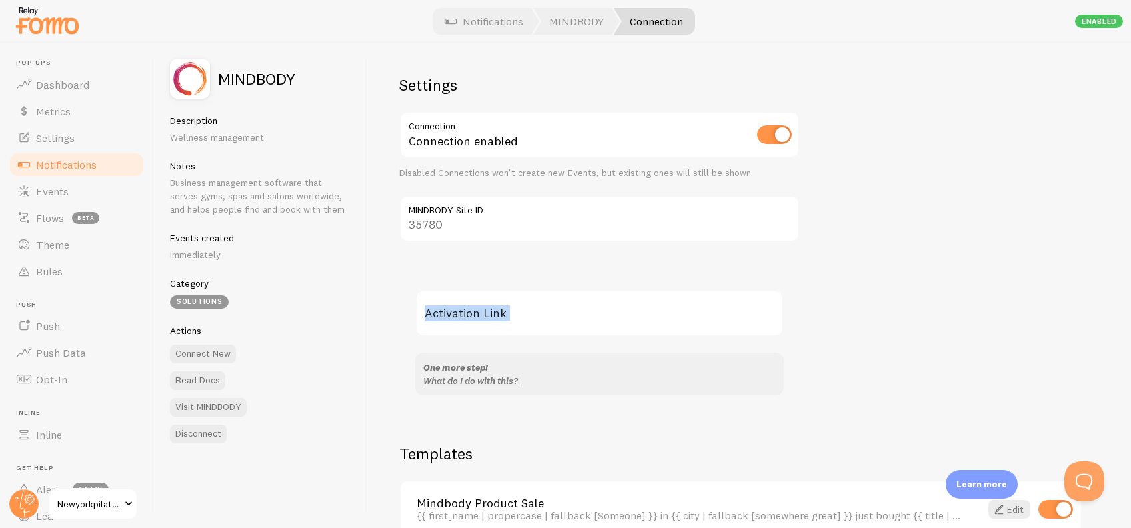
click at [453, 315] on label "Activation Link" at bounding box center [599, 313] width 368 height 47
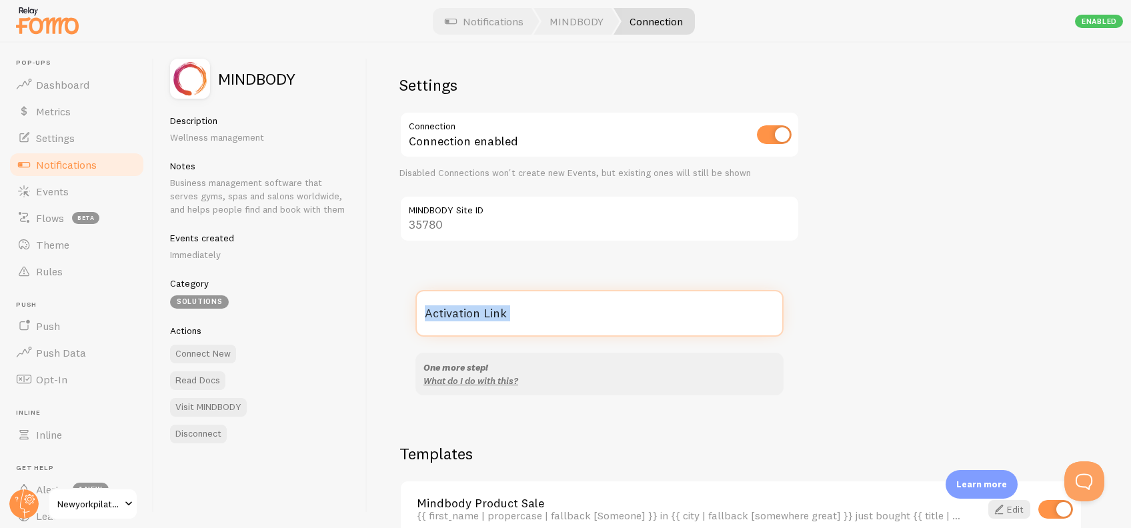
click at [453, 315] on input "Activation Link" at bounding box center [599, 313] width 368 height 47
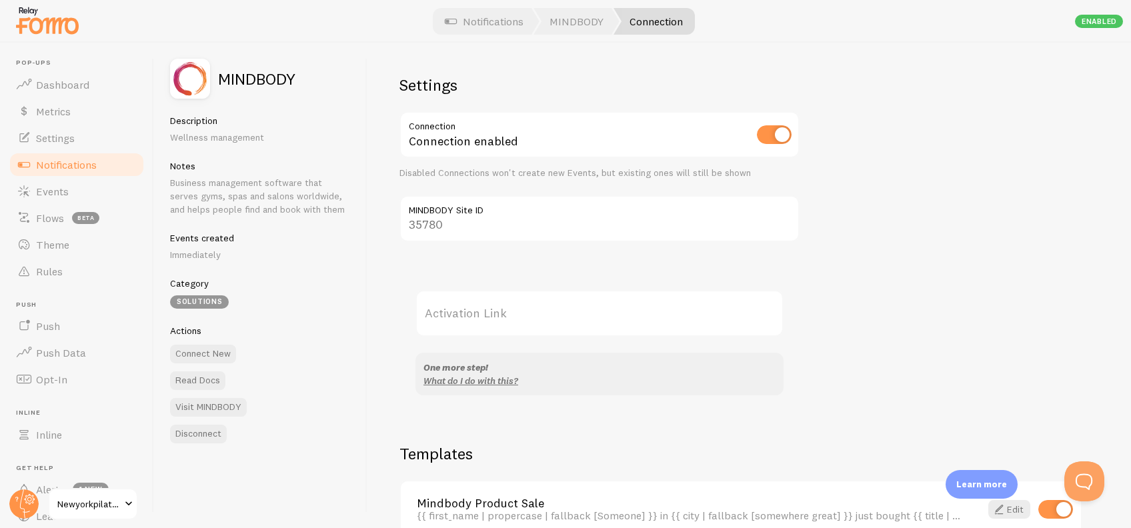
click at [431, 329] on label "Activation Link" at bounding box center [599, 313] width 368 height 47
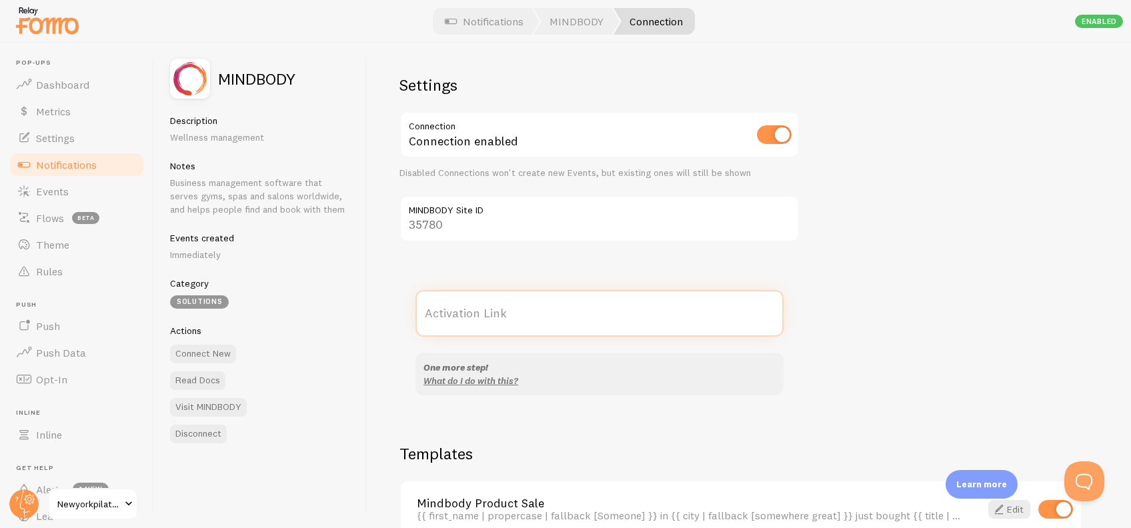
click at [431, 329] on input "Activation Link" at bounding box center [599, 313] width 368 height 47
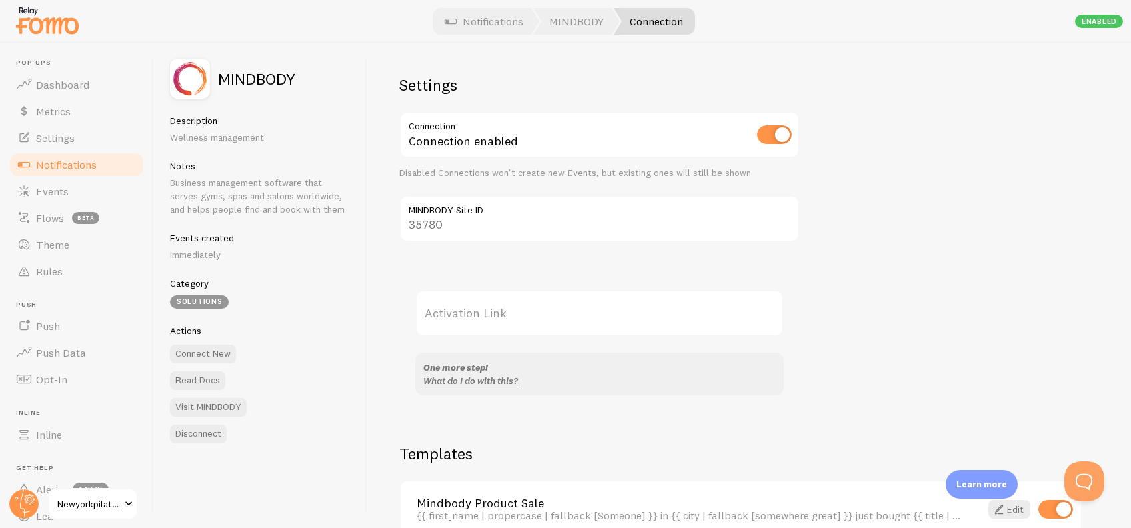
click at [294, 278] on h5 "Category" at bounding box center [260, 283] width 181 height 12
click at [773, 129] on input "checkbox" at bounding box center [774, 134] width 35 height 19
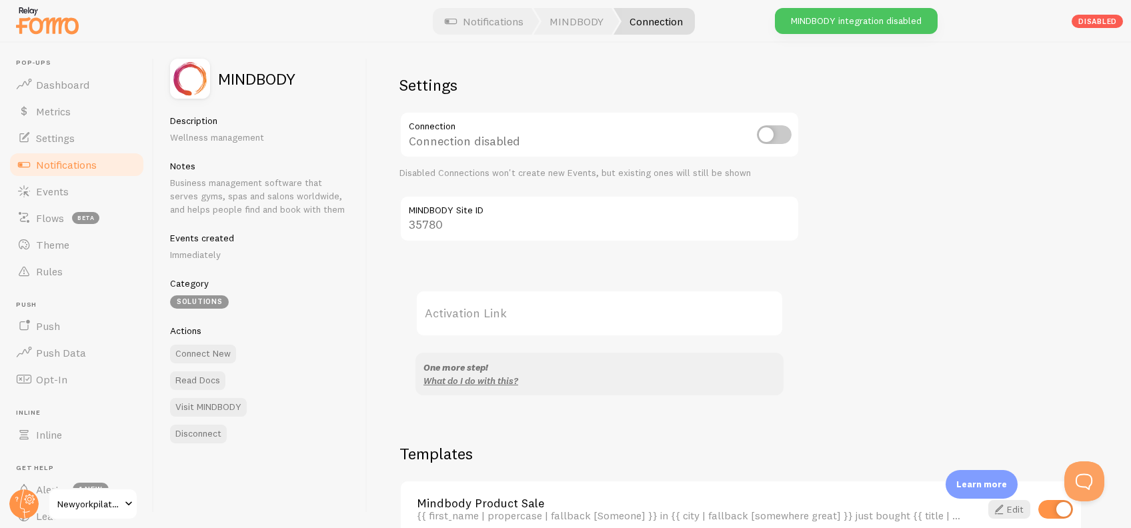
click at [774, 129] on input "checkbox" at bounding box center [774, 134] width 35 height 19
checkbox input "true"
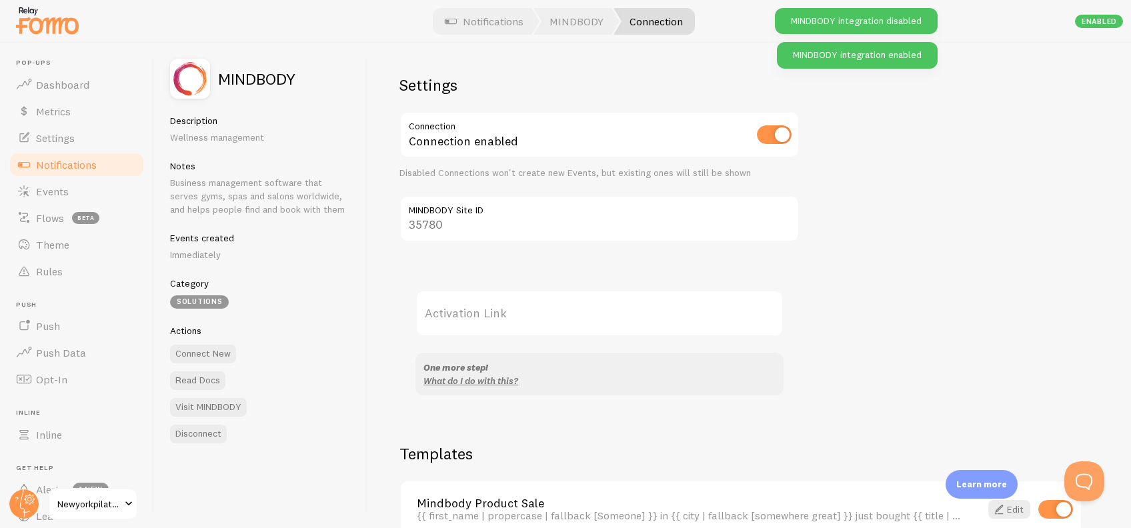
click at [634, 195] on label "MINDBODY Site ID" at bounding box center [599, 206] width 400 height 23
click at [634, 195] on input "35780" at bounding box center [599, 218] width 400 height 47
click at [554, 235] on input "35780" at bounding box center [599, 218] width 400 height 47
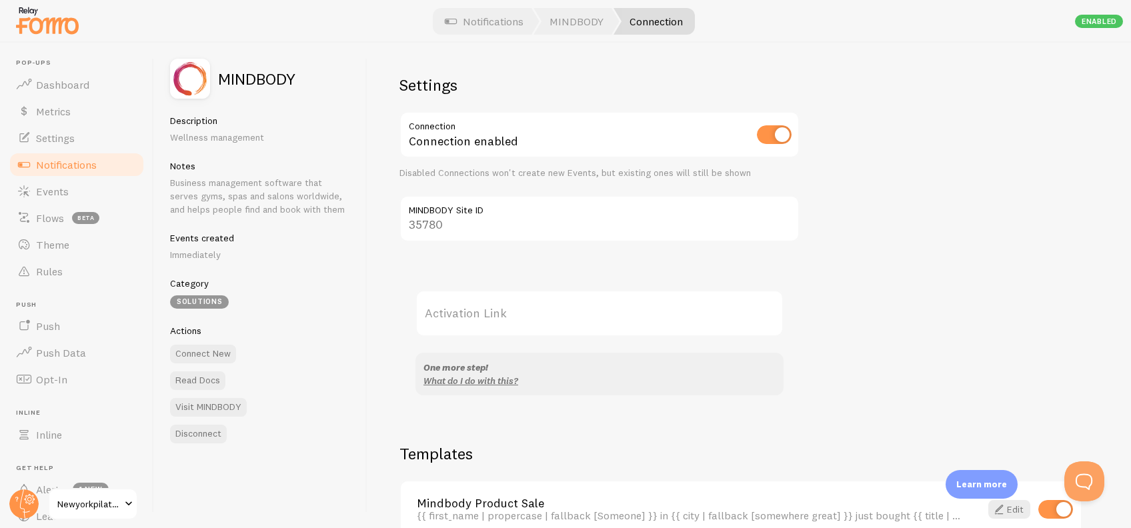
click at [948, 187] on div "Settings Connection Connection enabled Disabled Connections won't create new Ev…" at bounding box center [748, 285] width 763 height 485
